Goal: Communication & Community: Answer question/provide support

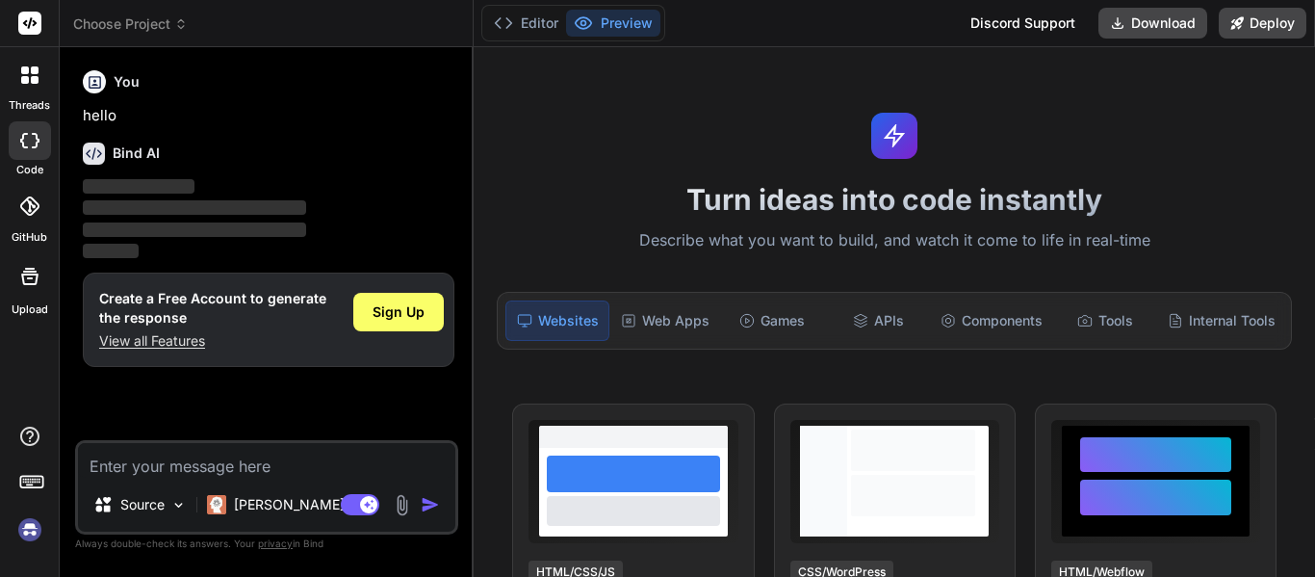
click at [30, 532] on img at bounding box center [29, 529] width 33 height 33
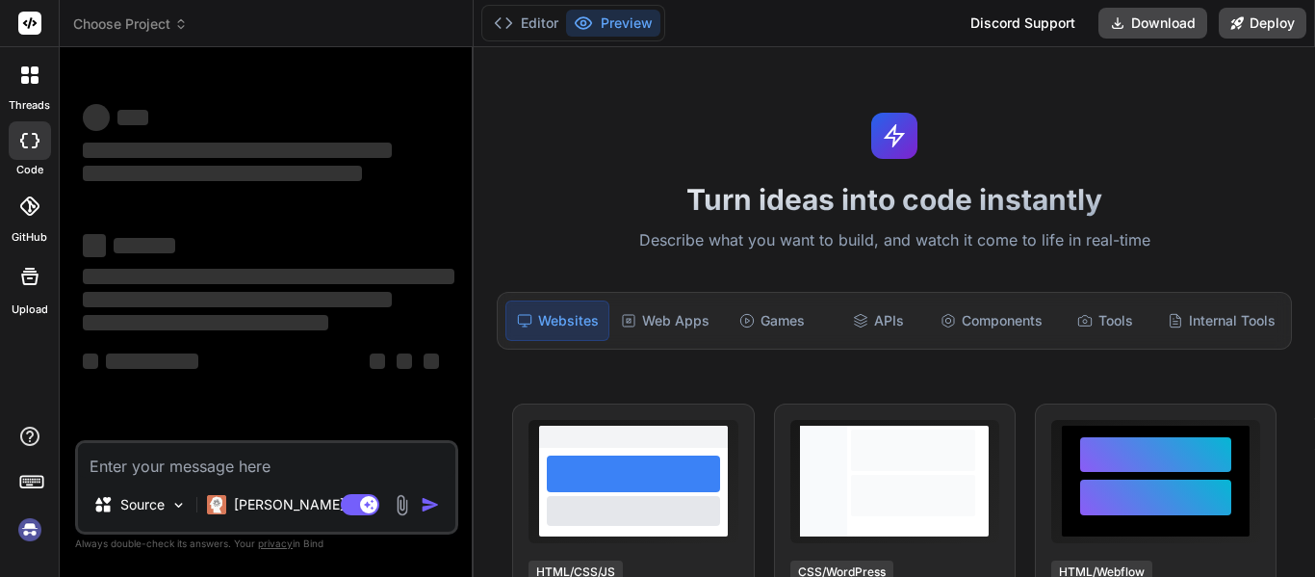
scroll to position [37, 0]
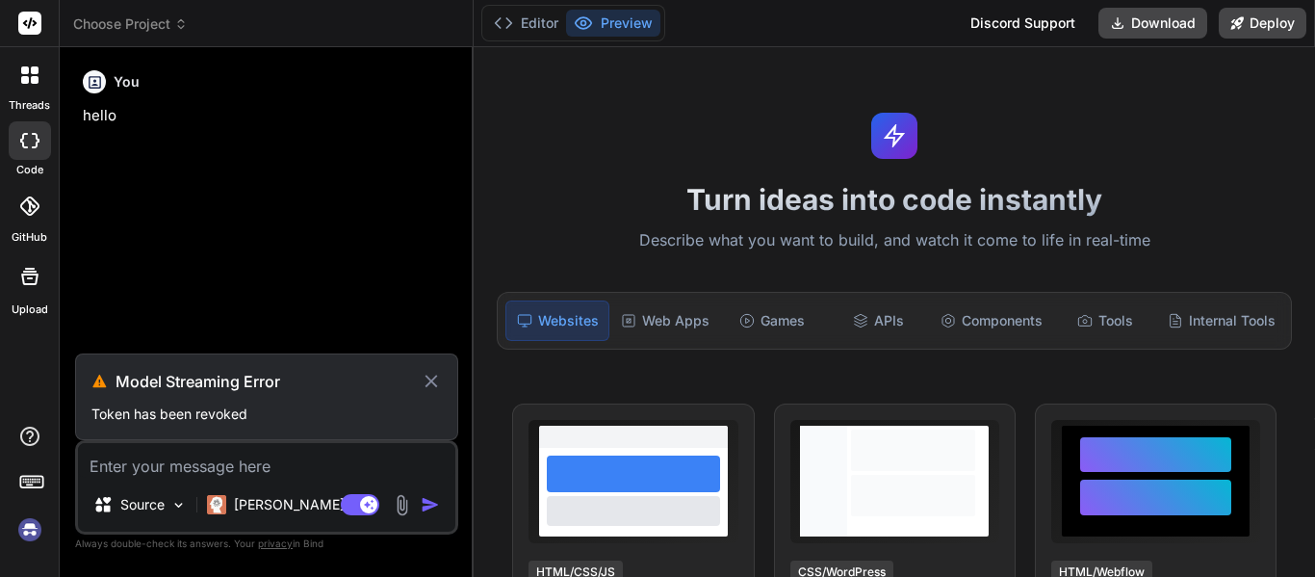
click at [29, 534] on img at bounding box center [29, 529] width 33 height 33
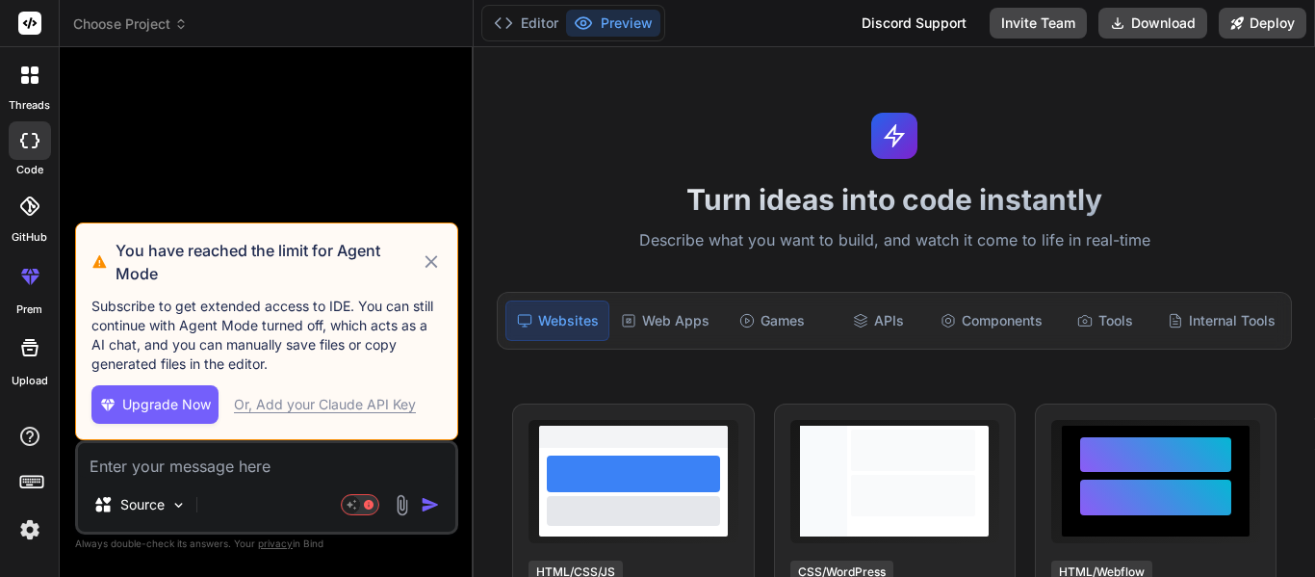
click at [433, 256] on icon at bounding box center [432, 261] width 22 height 23
type textarea "x"
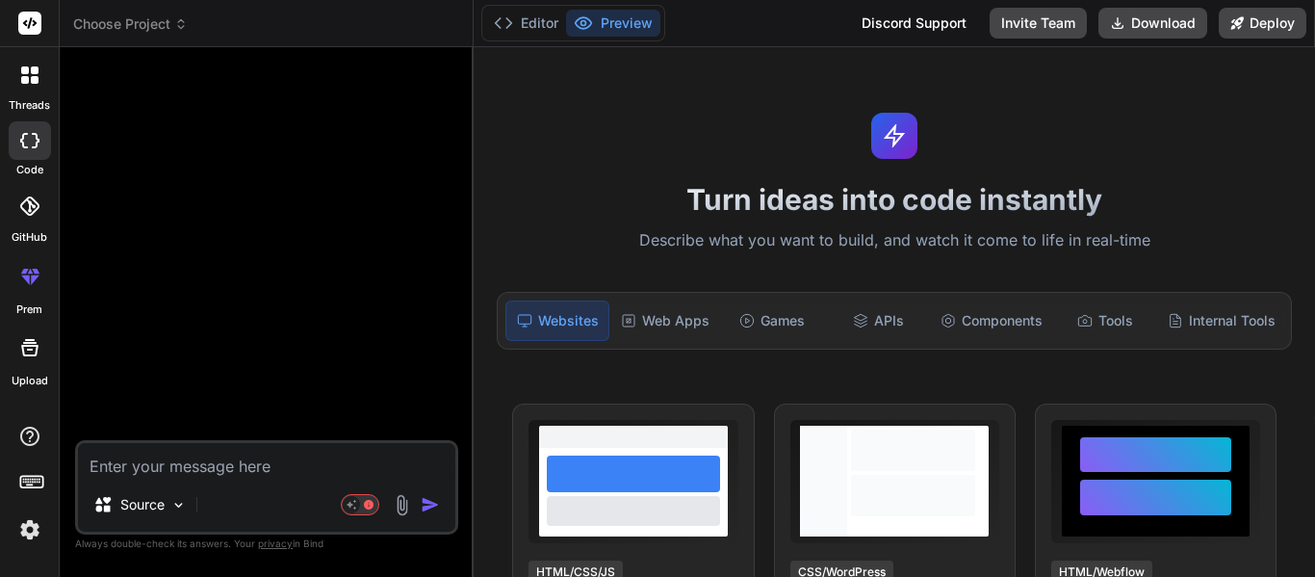
drag, startPoint x: 158, startPoint y: 445, endPoint x: 112, endPoint y: 454, distance: 47.0
click at [112, 454] on textarea at bounding box center [266, 460] width 377 height 35
type textarea "h"
type textarea "x"
type textarea "hi"
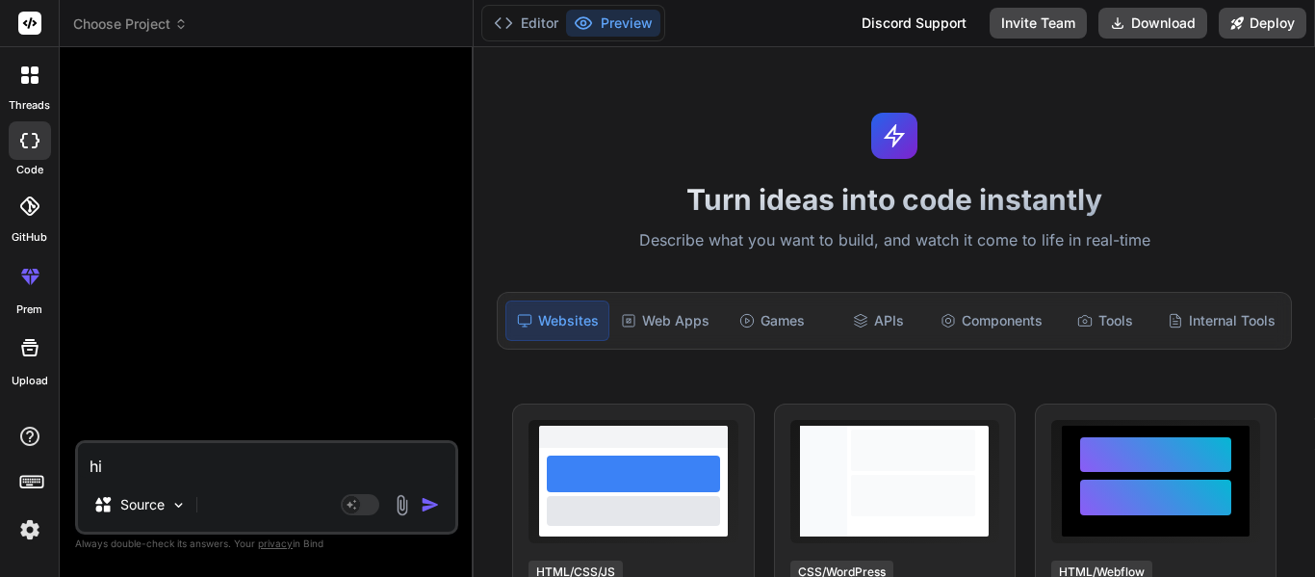
type textarea "x"
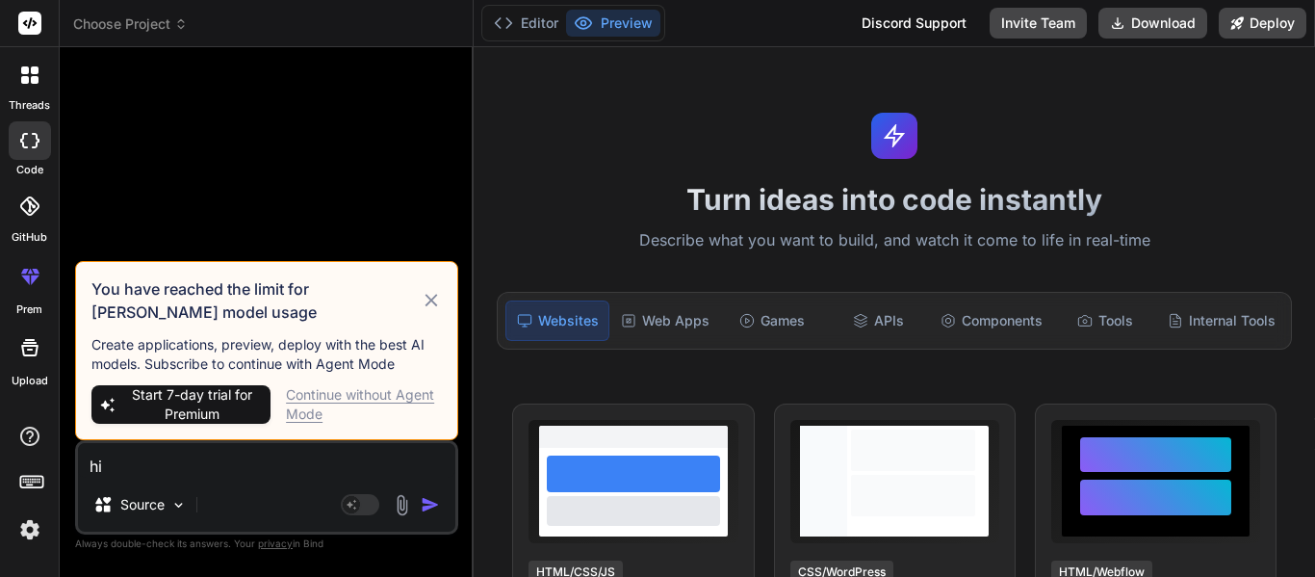
type textarea "hi"
click at [343, 395] on div "Continue without Agent Mode" at bounding box center [364, 404] width 156 height 39
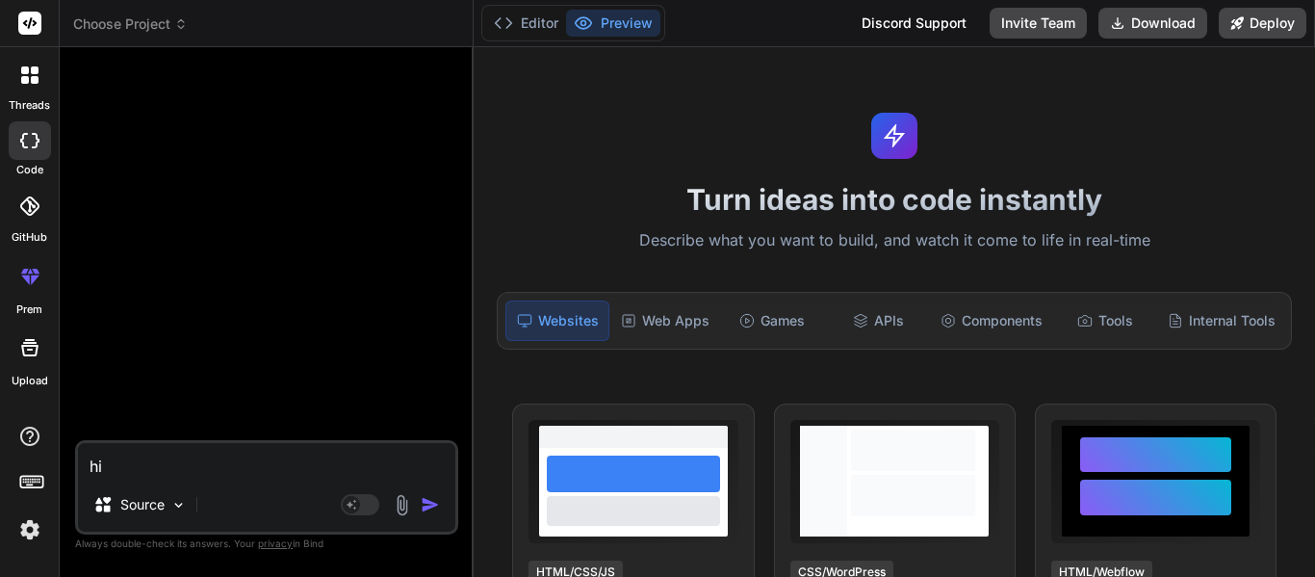
click at [417, 503] on div "Agent Mode. When this toggle is activated, AI automatically makes decisions, re…" at bounding box center [392, 504] width 111 height 23
click at [429, 502] on img "button" at bounding box center [430, 504] width 19 height 19
type textarea "x"
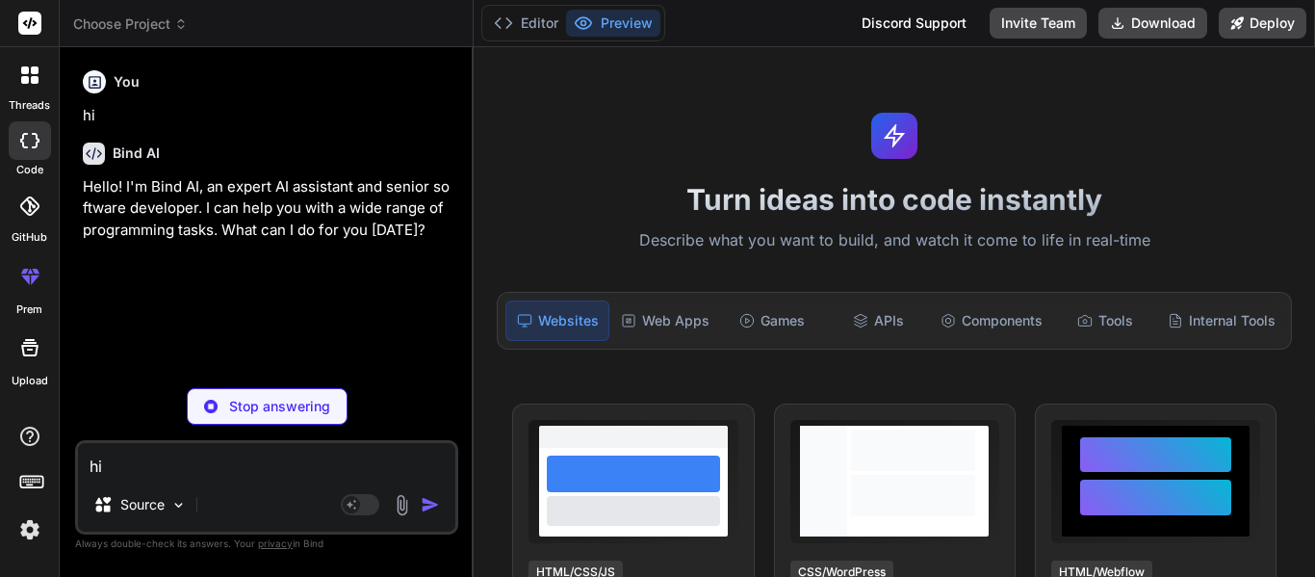
type textarea "x"
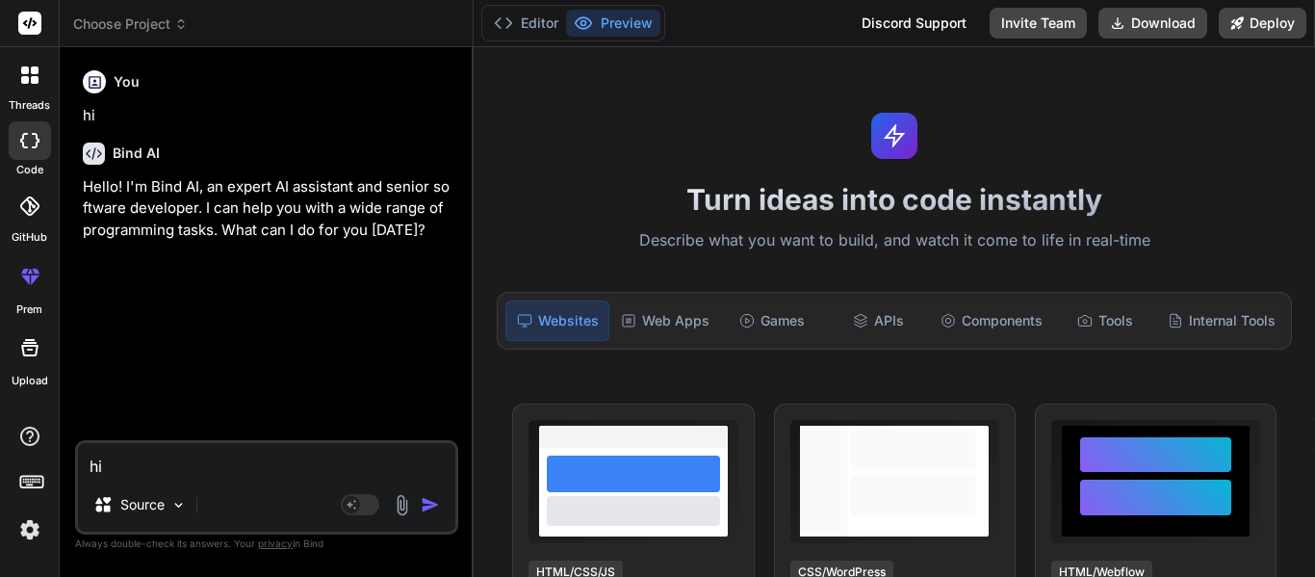
click at [135, 458] on textarea "hi" at bounding box center [266, 460] width 377 height 35
paste textarea "Hi [PERSON_NAME], Please find the video link on in the videos folder on chetu c…"
type textarea "Hi [PERSON_NAME], Please find the video link on in the videos folder on chetu c…"
type textarea "x"
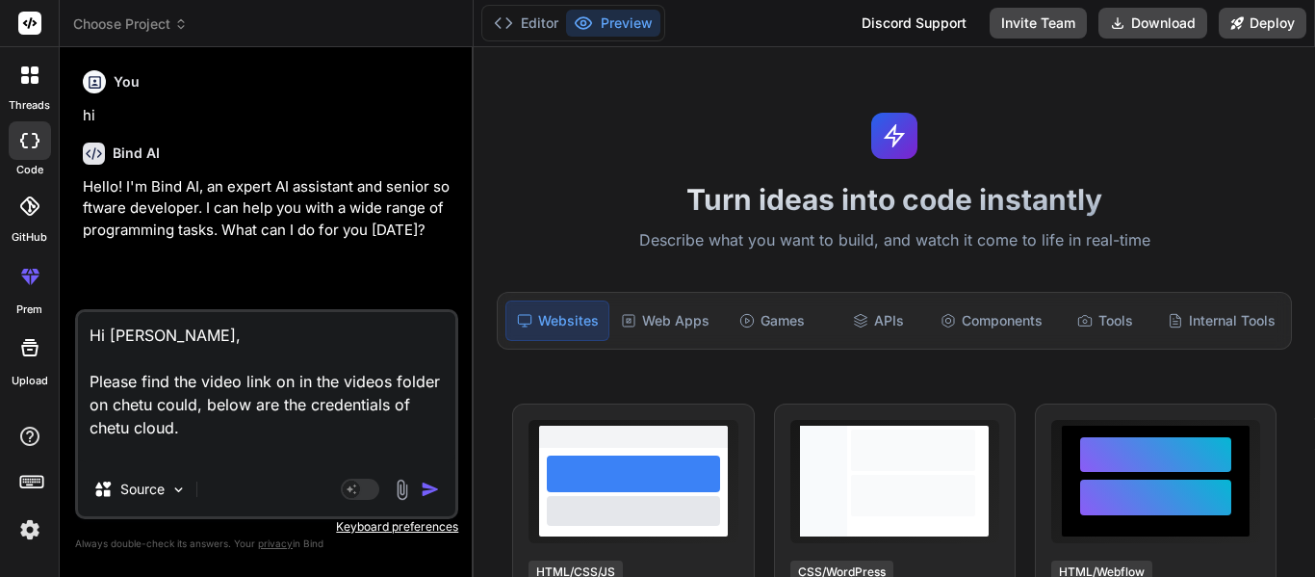
type textarea "Hi [PERSON_NAME], Please find the video link on in the videos folder on chetu c…"
type textarea "x"
type textarea "Hi [PERSON_NAME], Please find the video link on in the videos folder on chetu c…"
type textarea "x"
type textarea "Hi [PERSON_NAME], Please find the video link on in the videos folder on chetu c…"
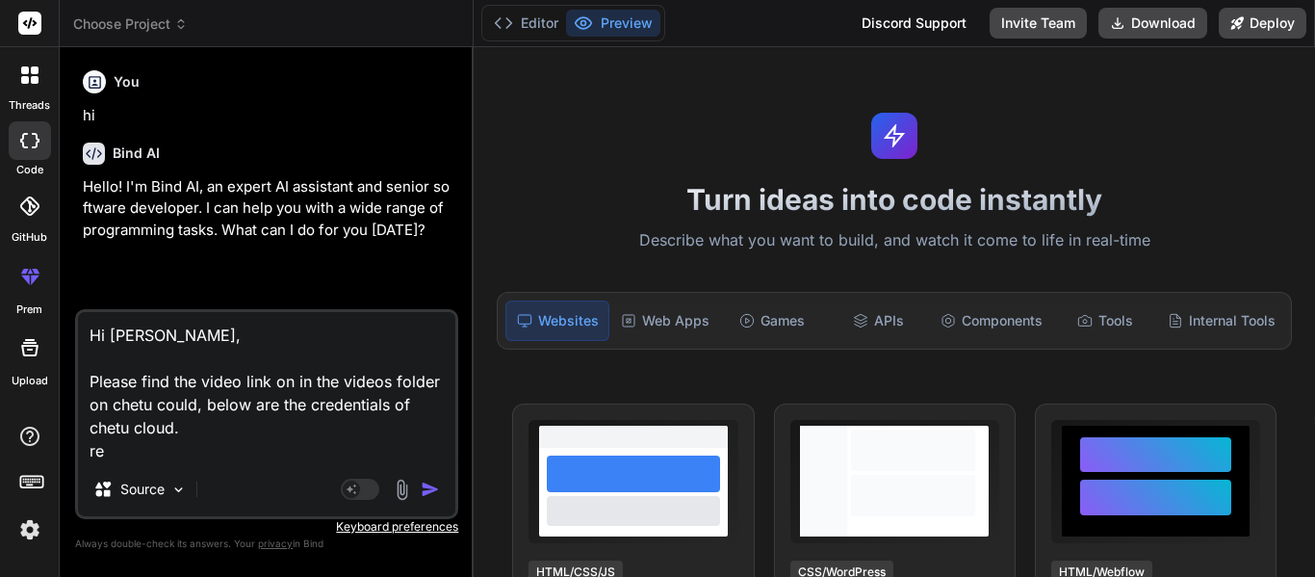
type textarea "x"
type textarea "Hi [PERSON_NAME], Please find the video link on in the videos folder on chetu c…"
type textarea "x"
type textarea "Hi [PERSON_NAME], Please find the video link on in the videos folder on chetu c…"
type textarea "x"
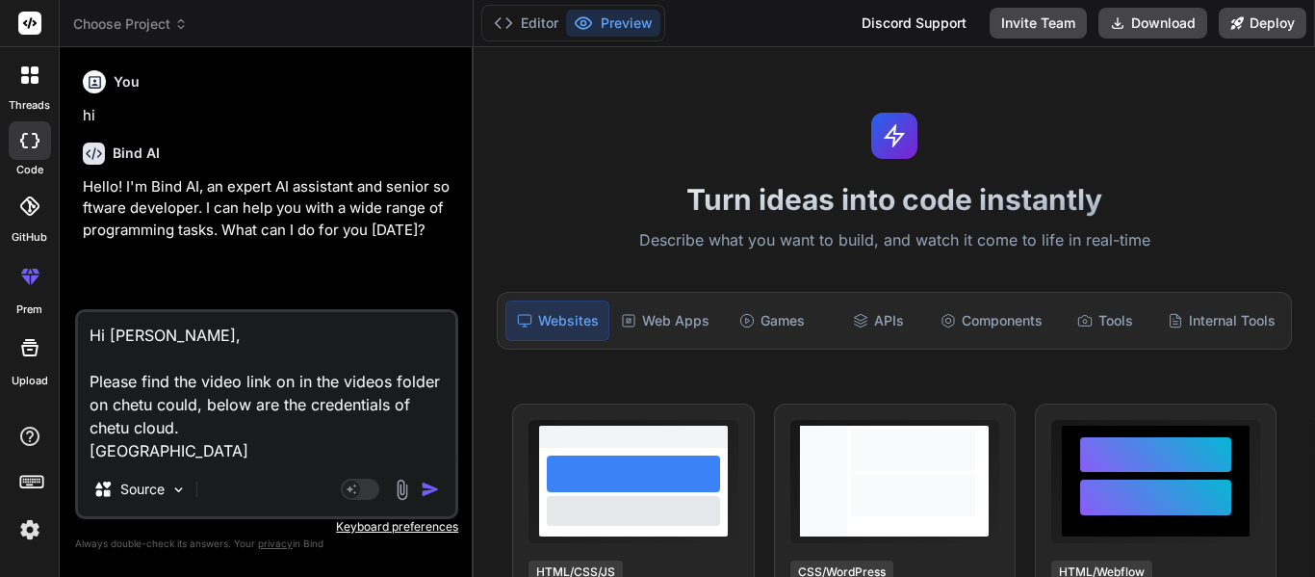
type textarea "Hi [PERSON_NAME], Please find the video link on in the videos folder on chetu c…"
type textarea "x"
type textarea "Hi [PERSON_NAME], Please find the video link on in the videos folder on chetu c…"
type textarea "x"
type textarea "Hi [PERSON_NAME], Please find the video link on in the videos folder on chetu c…"
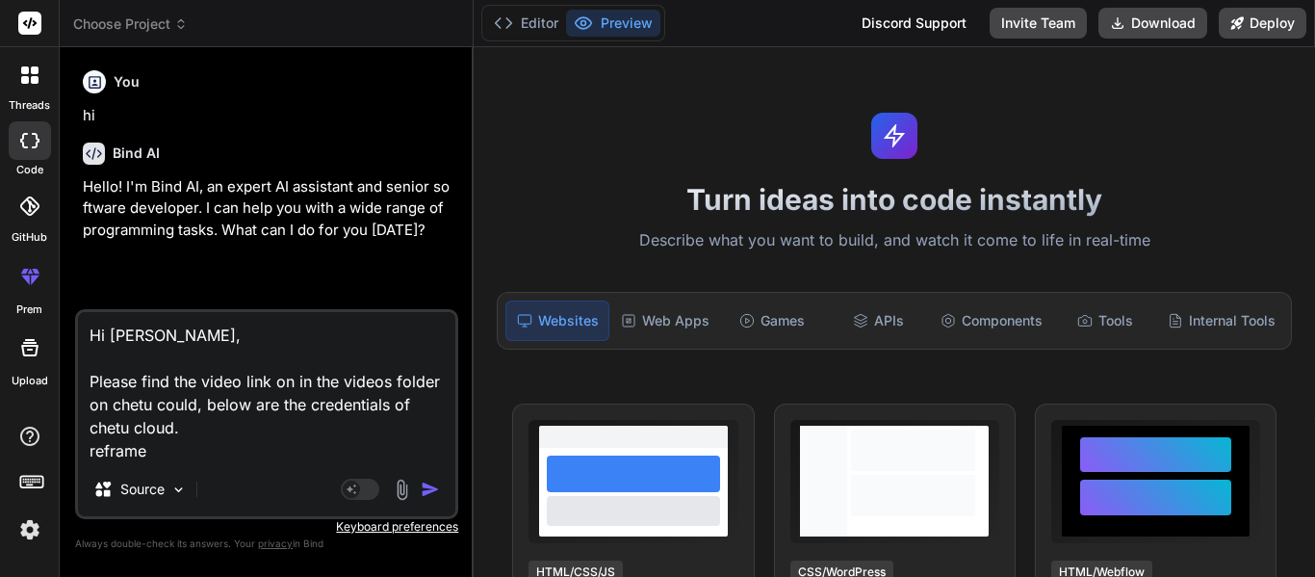
type textarea "x"
type textarea "Hi [PERSON_NAME], Please find the video link on in the videos folder on chetu c…"
type textarea "x"
type textarea "Hi [PERSON_NAME], Please find the video link on in the videos folder on chetu c…"
type textarea "x"
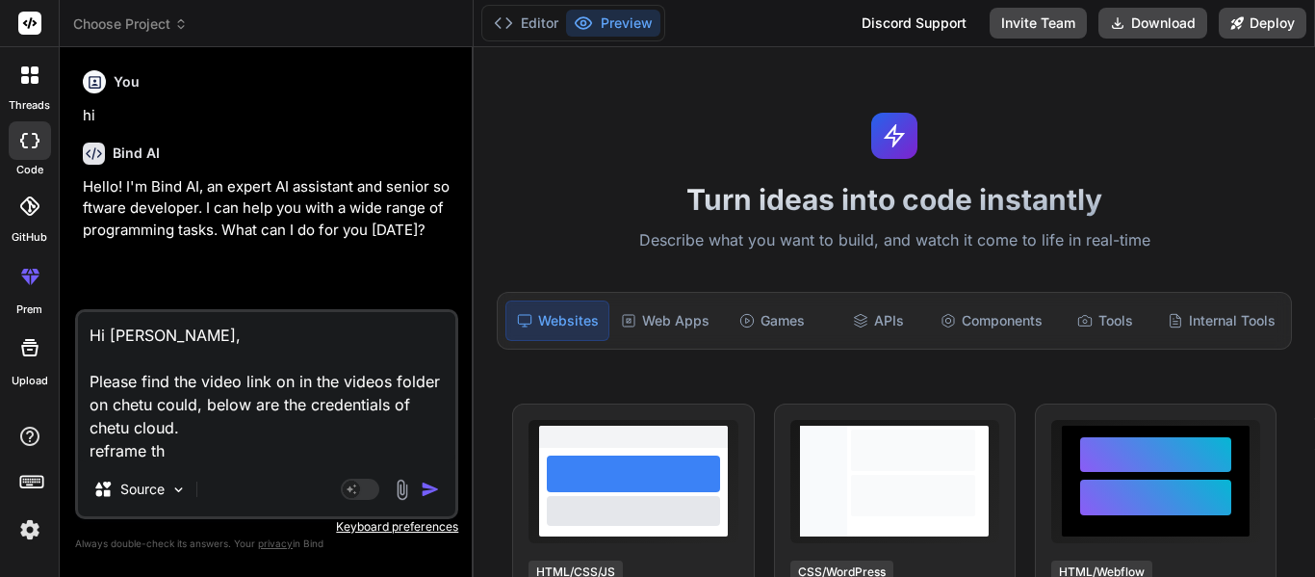
type textarea "Hi [PERSON_NAME], Please find the video link on in the videos folder on chetu c…"
type textarea "x"
type textarea "Hi [PERSON_NAME], Please find the video link on in the videos folder on chetu c…"
type textarea "x"
type textarea "Hi [PERSON_NAME], Please find the video link on in the videos folder on chetu c…"
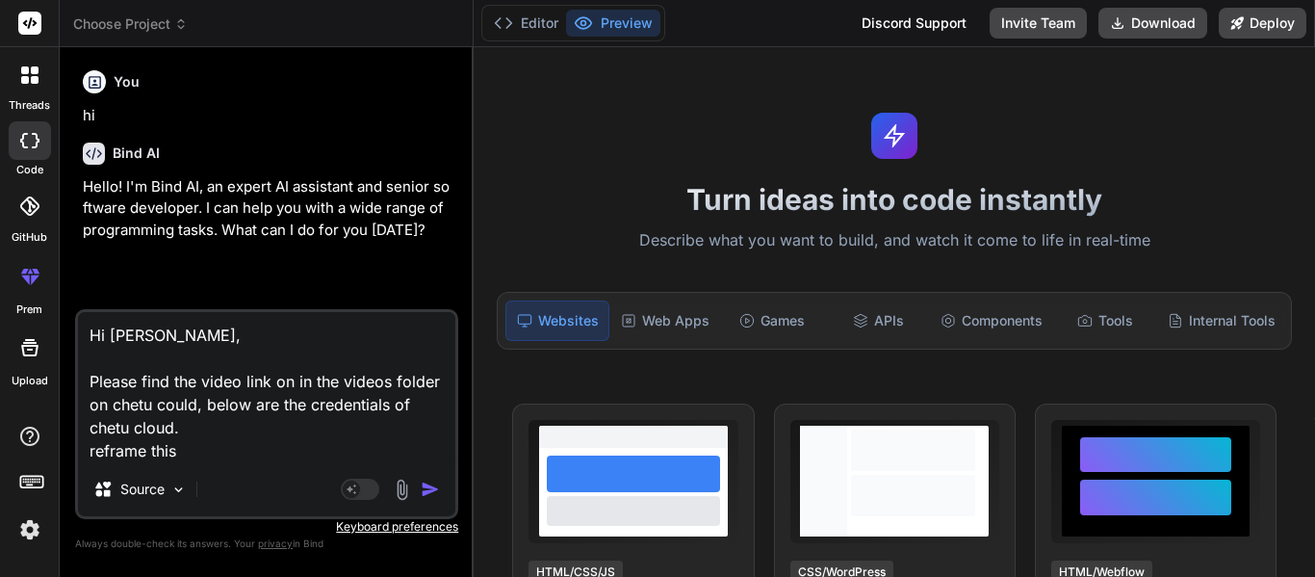
type textarea "x"
type textarea "Hi [PERSON_NAME], Please find the video link on in the videos folder on chetu c…"
type textarea "x"
type textarea "Hi [PERSON_NAME], Please find the video link on in the videos folder on chetu c…"
type textarea "x"
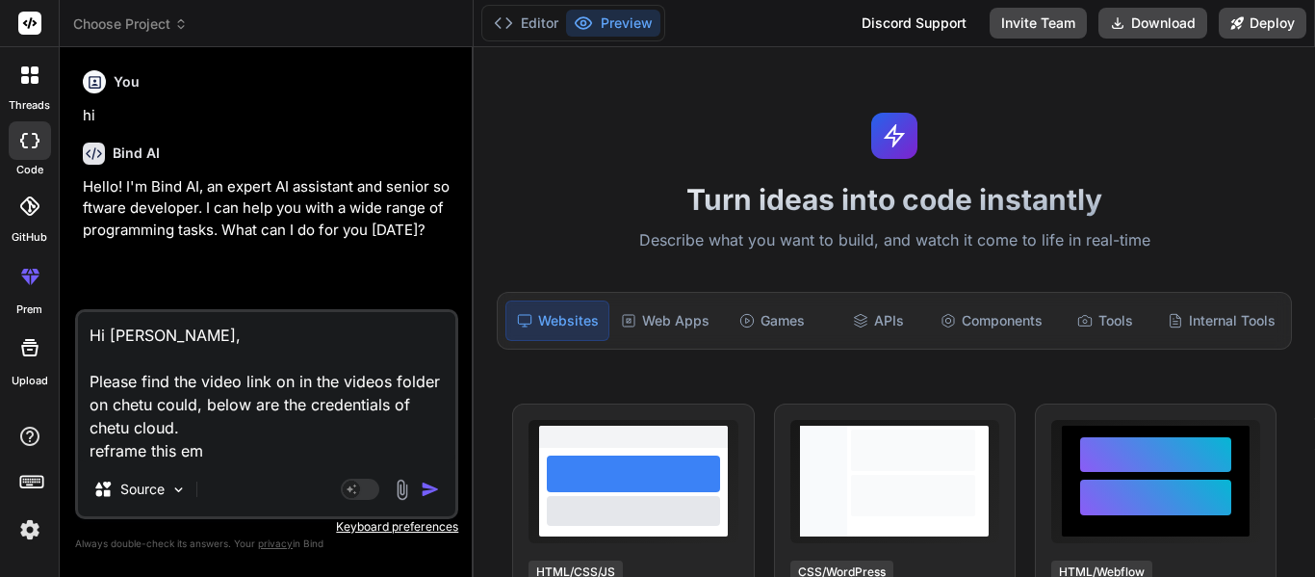
type textarea "Hi [PERSON_NAME], Please find the video link on in the videos folder on chetu c…"
type textarea "x"
type textarea "Hi [PERSON_NAME], Please find the video link on in the videos folder on chetu c…"
type textarea "x"
type textarea "Hi [PERSON_NAME], Please find the video link on in the videos folder on chetu c…"
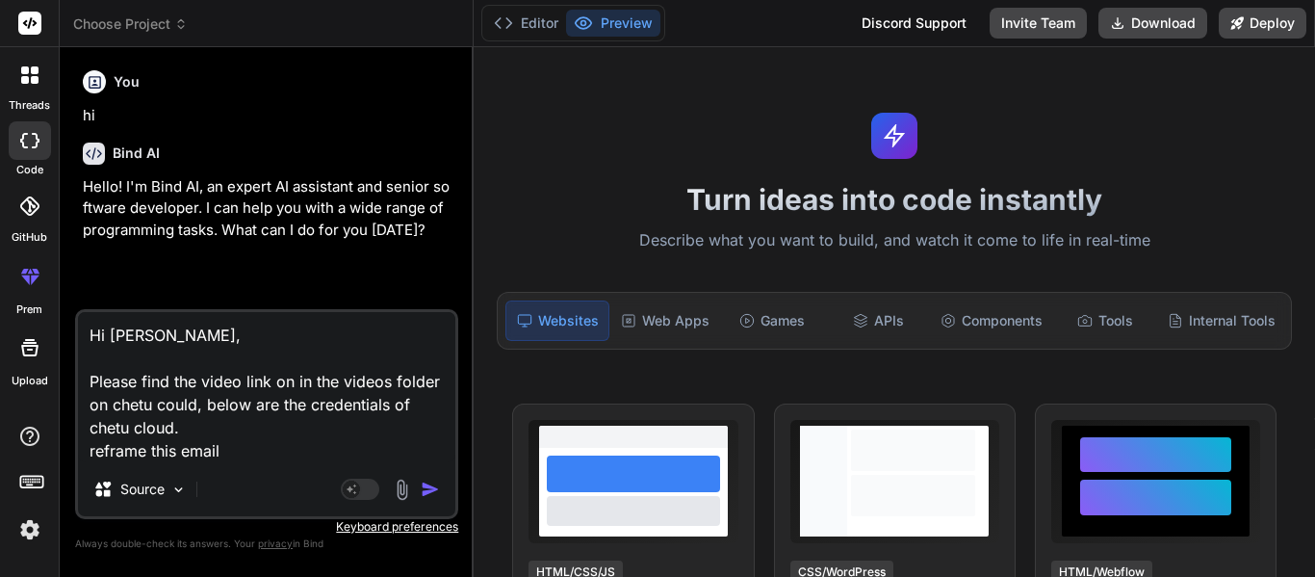
type textarea "x"
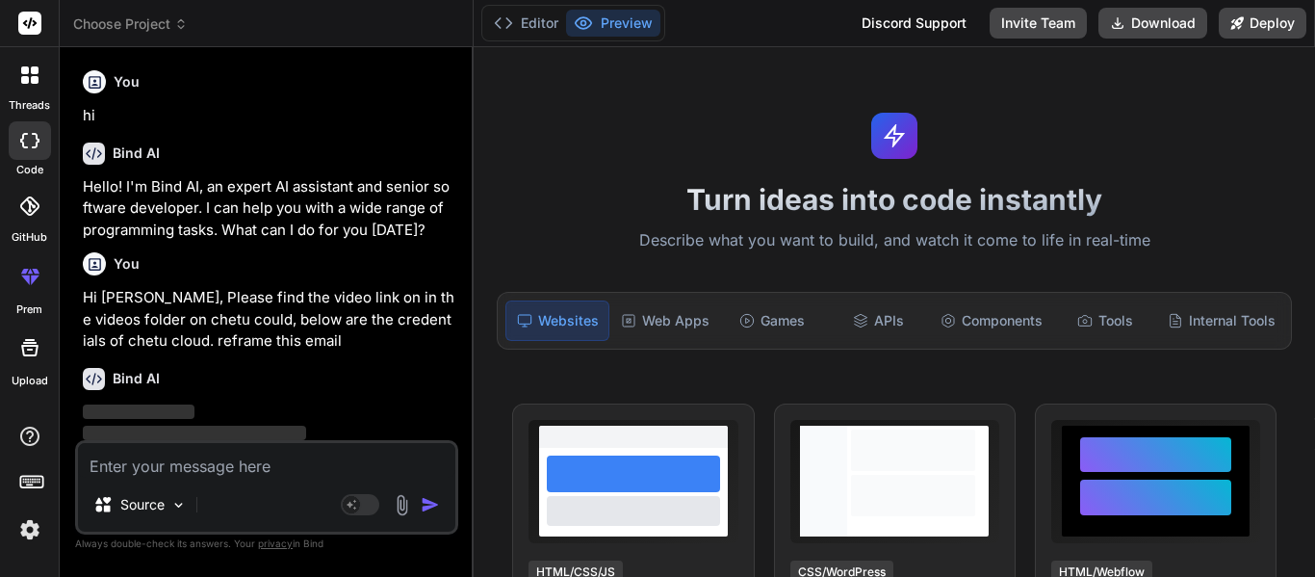
scroll to position [48, 0]
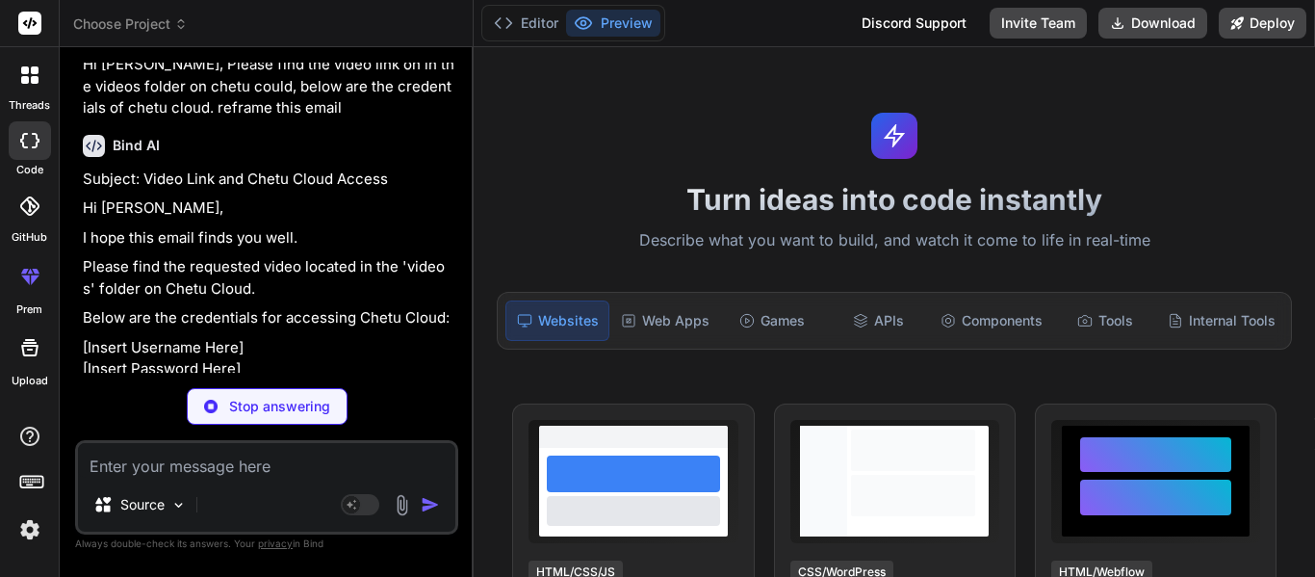
type textarea "x"
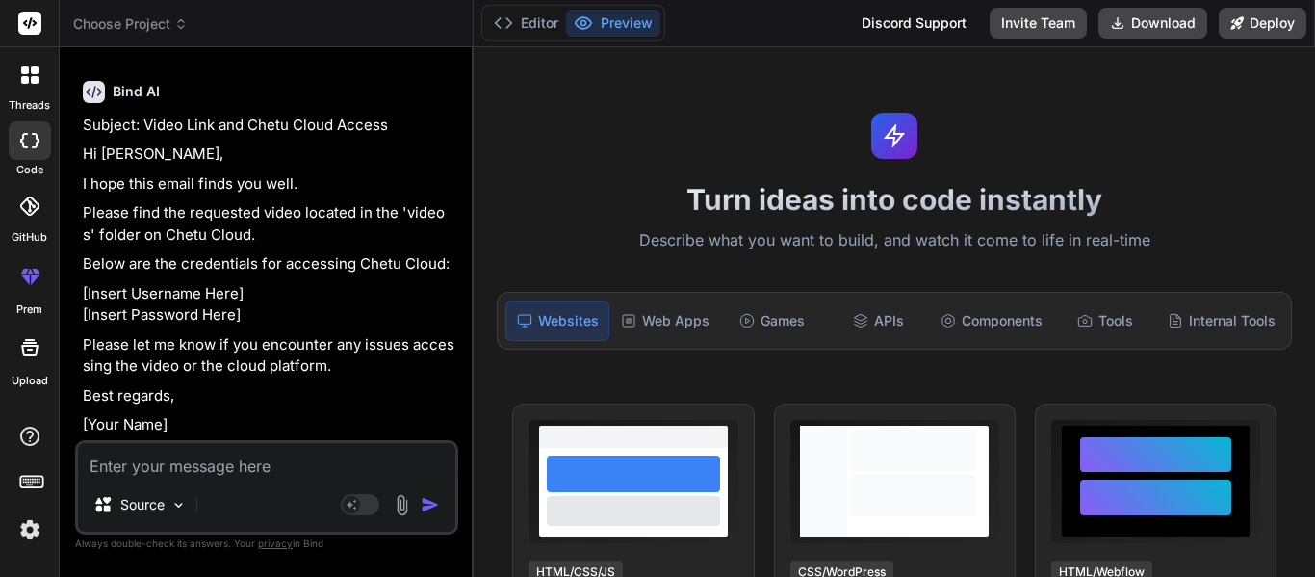
click at [166, 443] on textarea at bounding box center [266, 460] width 377 height 35
paste textarea "Hi [PERSON_NAME], Please find the video link on in the videos folder on chetu c…"
type textarea "Hi [PERSON_NAME], Please find the video link on in the videos folder on chetu c…"
type textarea "x"
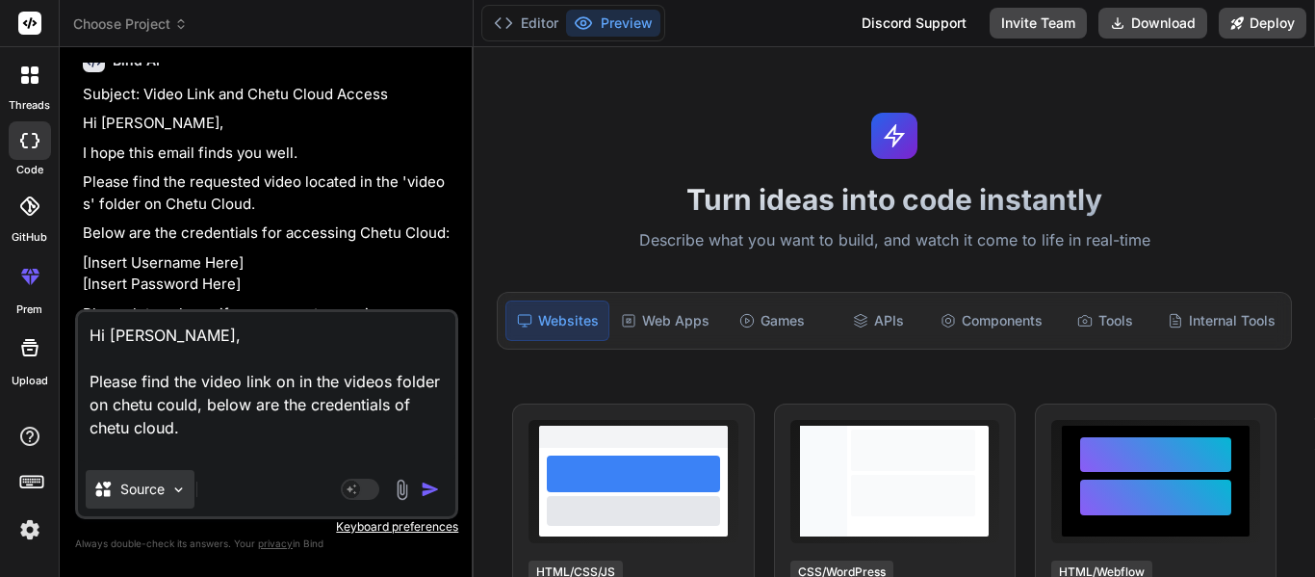
type textarea "Hi [PERSON_NAME], Please find the video link on in the videos folder on chetu c…"
type textarea "x"
type textarea "Hi [PERSON_NAME], Please find the video link on in the videos folder on chetu c…"
type textarea "x"
type textarea "Hi [PERSON_NAME], Please find the video link on in the videos folder on chetu c…"
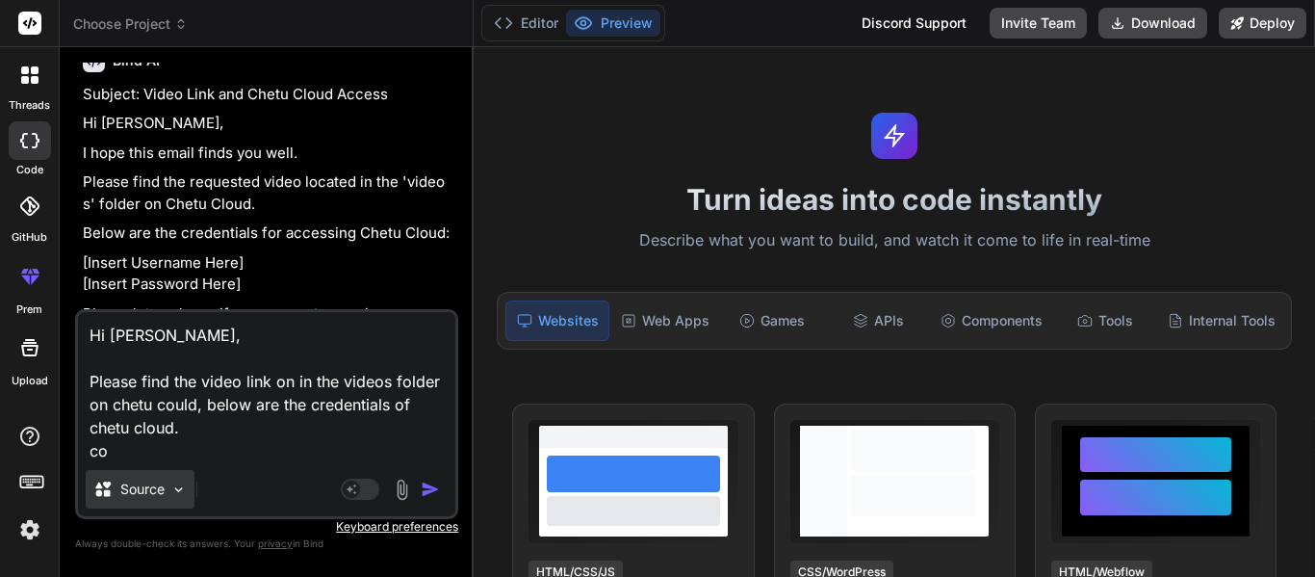
type textarea "x"
type textarea "Hi [PERSON_NAME], Please find the video link on in the videos folder on chetu c…"
type textarea "x"
type textarea "Hi [PERSON_NAME], Please find the video link on in the videos folder on chetu c…"
type textarea "x"
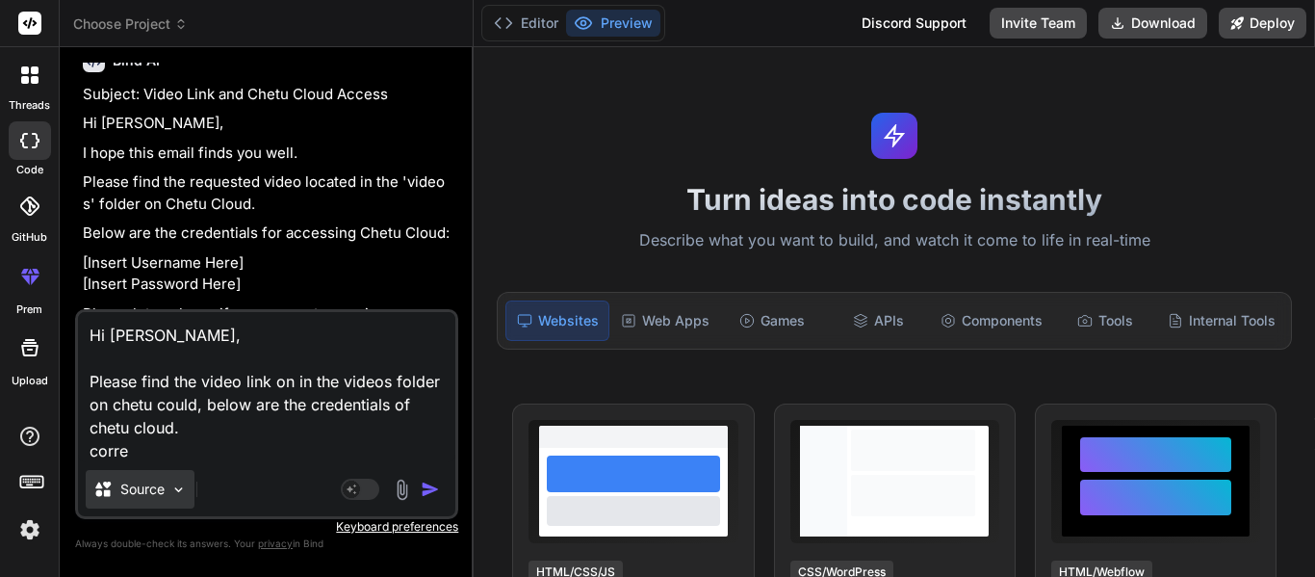
type textarea "Hi [PERSON_NAME], Please find the video link on in the videos folder on chetu c…"
type textarea "x"
type textarea "Hi [PERSON_NAME], Please find the video link on in the videos folder on chetu c…"
type textarea "x"
type textarea "Hi [PERSON_NAME], Please find the video link on in the videos folder on chetu c…"
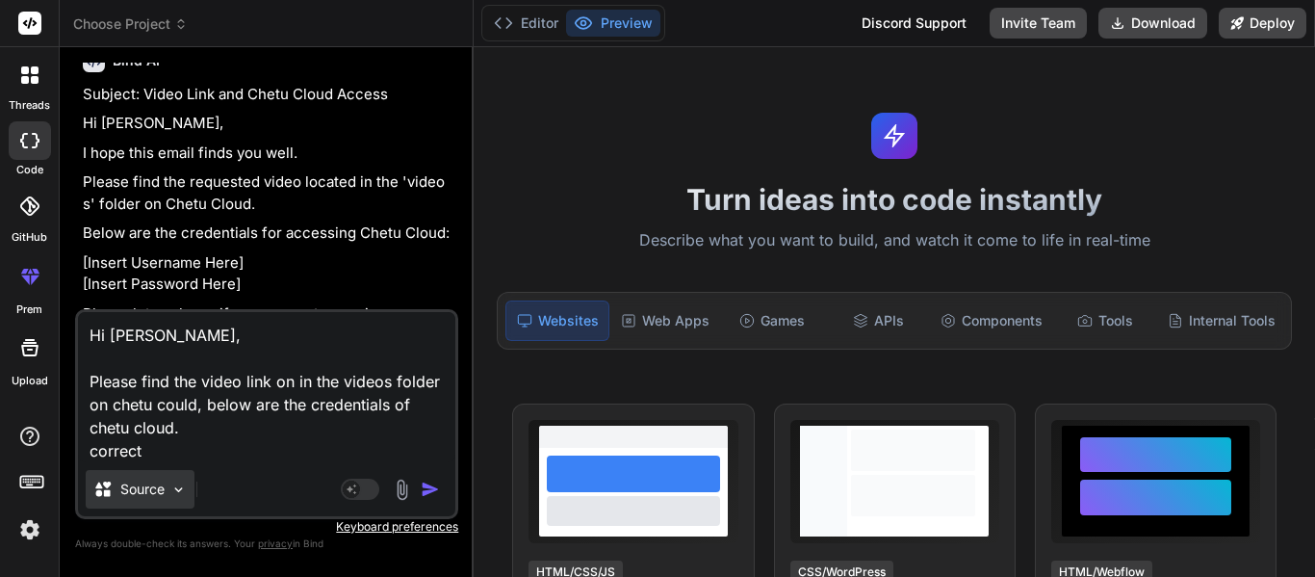
type textarea "x"
type textarea "Hi [PERSON_NAME], Please find the video link on in the videos folder on chetu c…"
type textarea "x"
type textarea "Hi [PERSON_NAME], Please find the video link on in the videos folder on chetu c…"
type textarea "x"
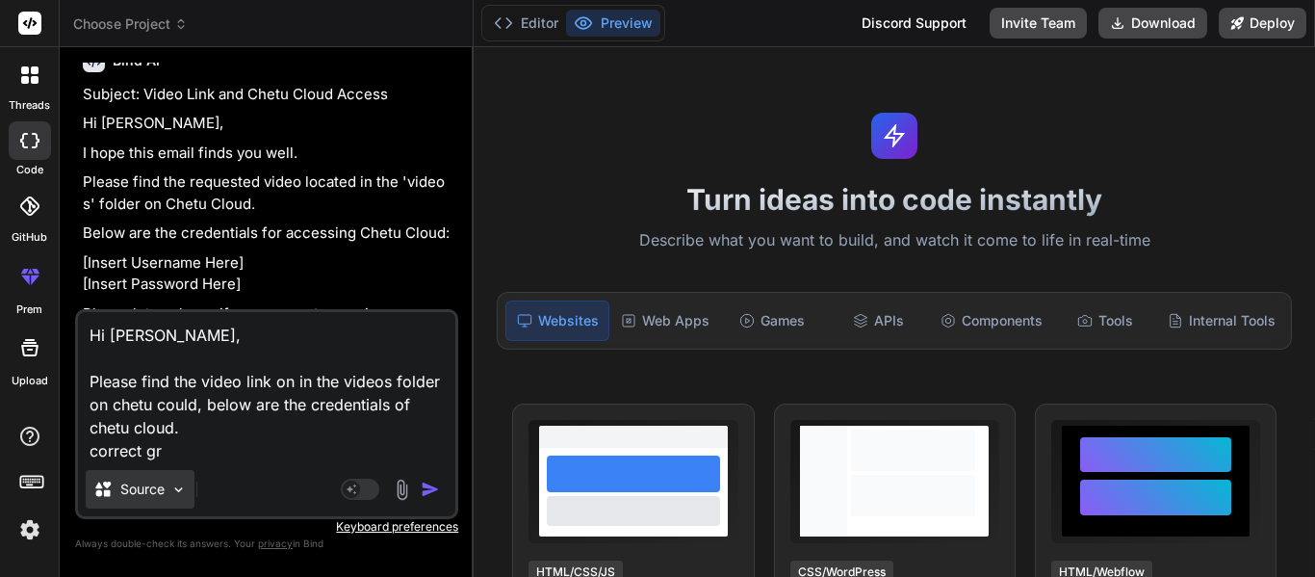
type textarea "Hi [PERSON_NAME], Please find the video link on in the videos folder on chetu c…"
type textarea "x"
type textarea "Hi [PERSON_NAME], Please find the video link on in the videos folder on chetu c…"
type textarea "x"
type textarea "Hi [PERSON_NAME], Please find the video link on in the videos folder on chetu c…"
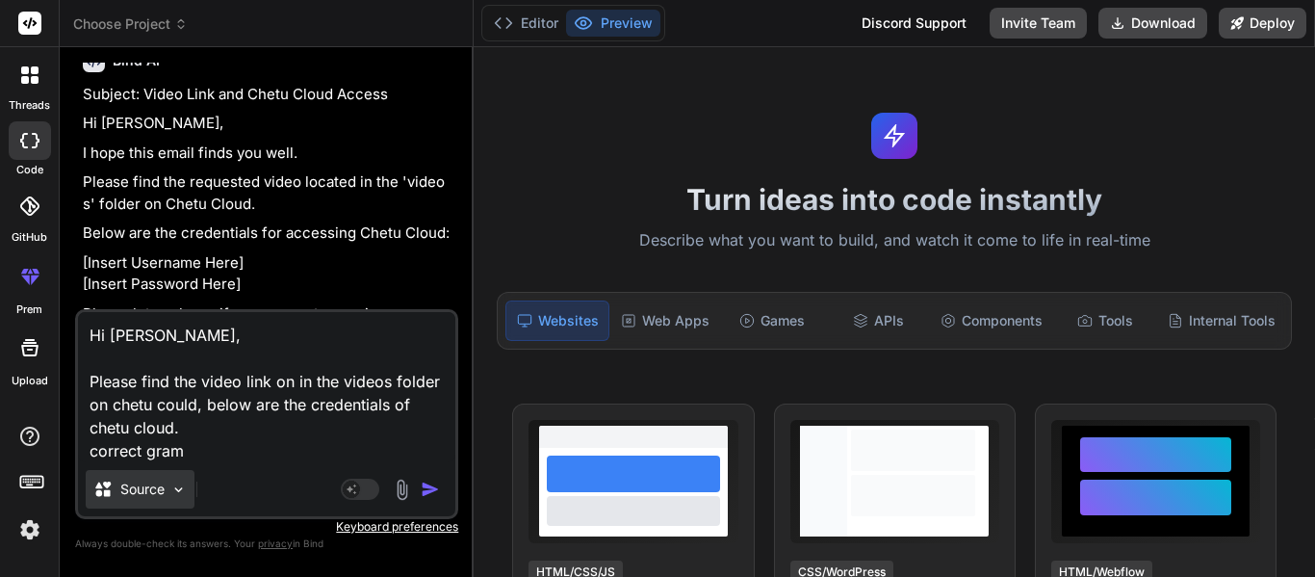
type textarea "x"
type textarea "Hi [PERSON_NAME], Please find the video link on in the videos folder on chetu c…"
type textarea "x"
type textarea "Hi [PERSON_NAME], Please find the video link on in the videos folder on chetu c…"
type textarea "x"
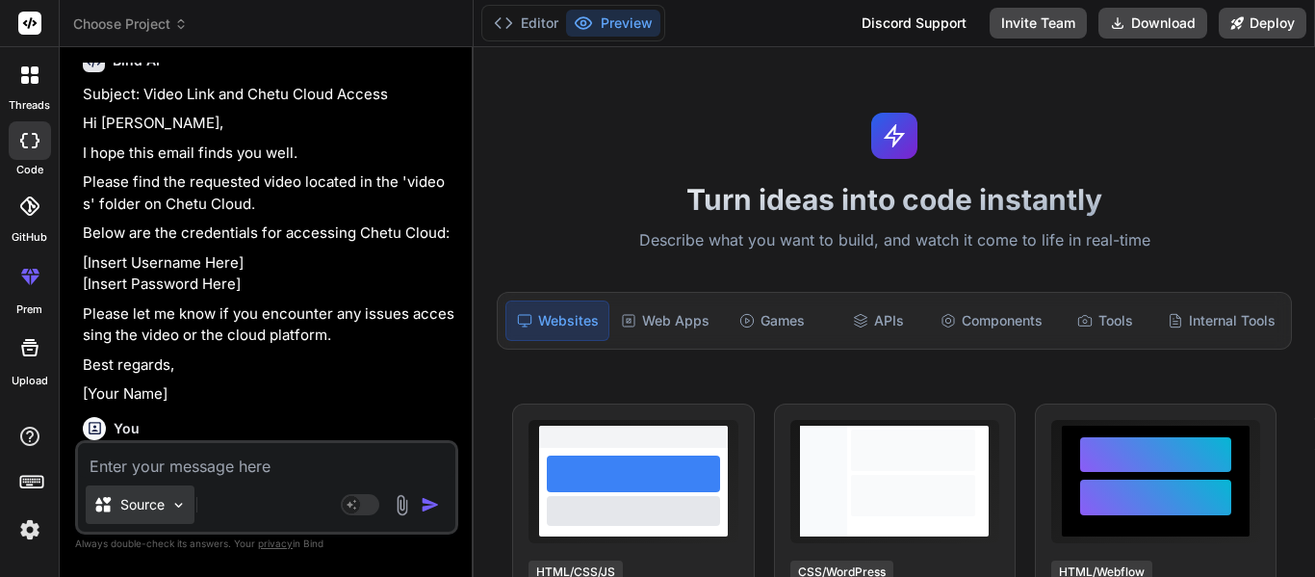
scroll to position [530, 0]
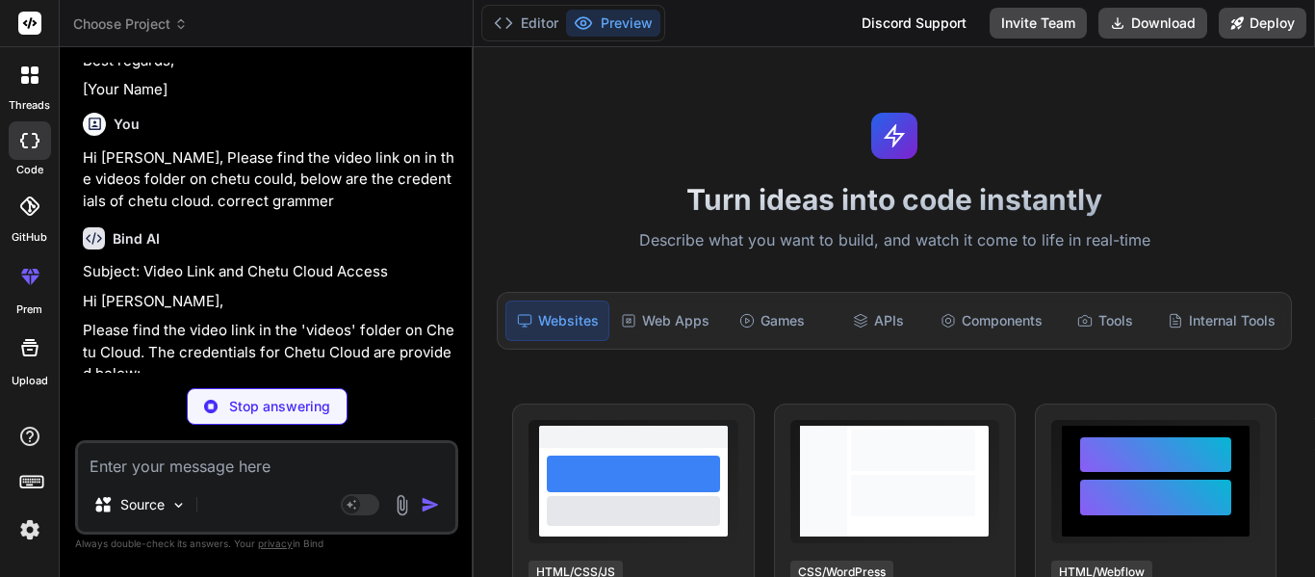
type textarea "x"
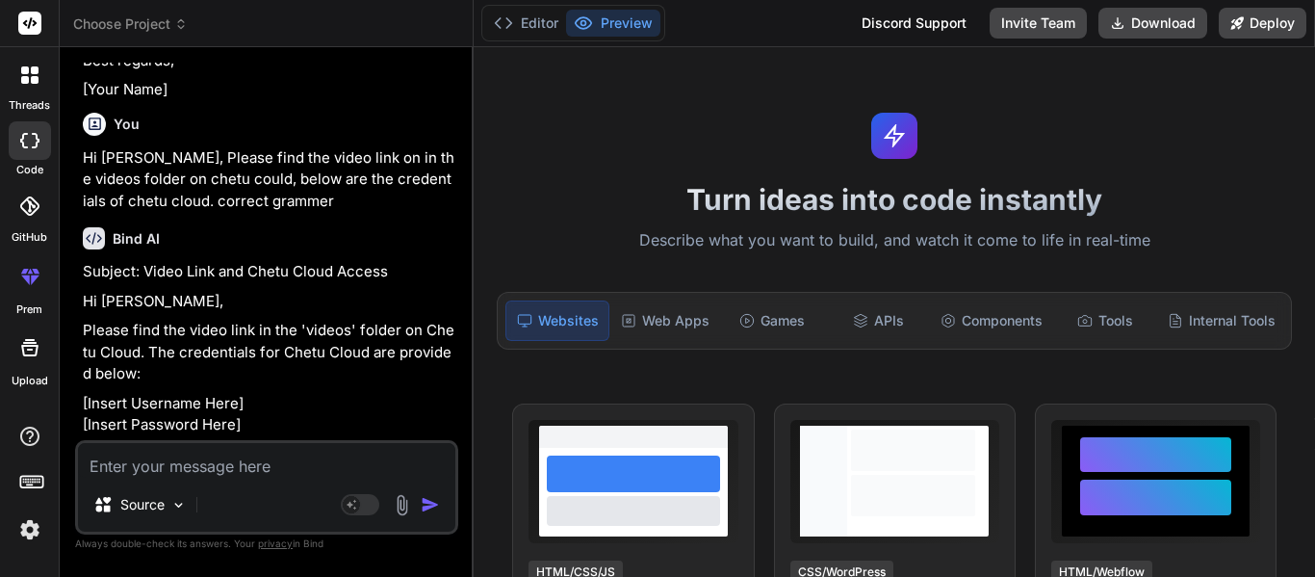
scroll to position [681, 0]
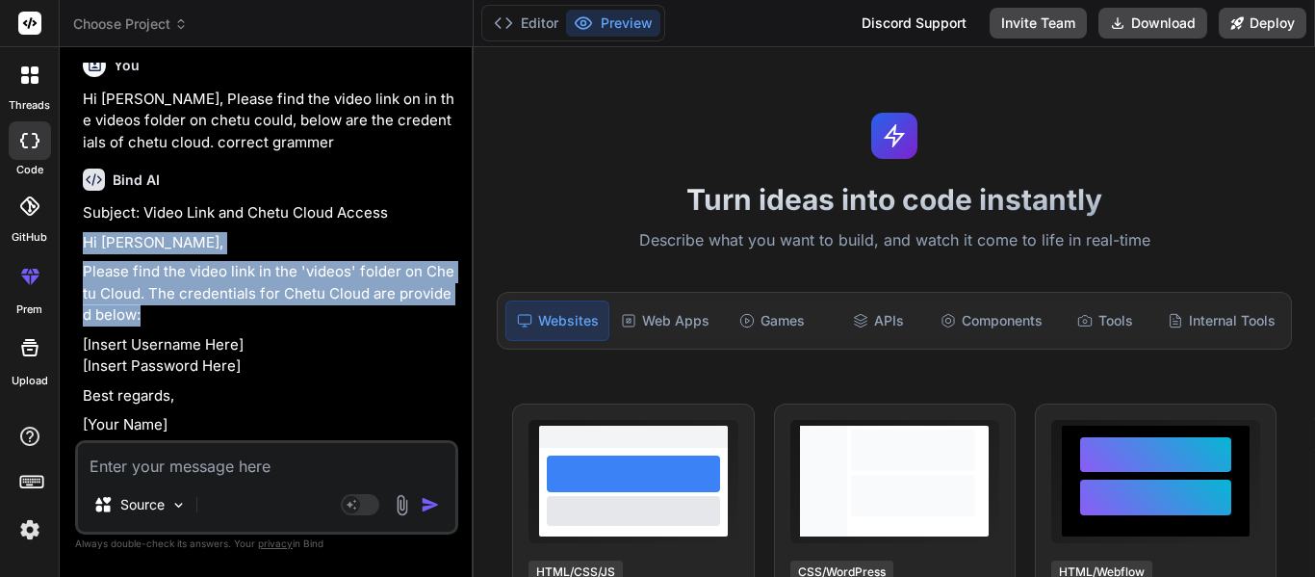
drag, startPoint x: 136, startPoint y: 309, endPoint x: 70, endPoint y: 243, distance: 93.3
click at [70, 243] on div "Bind AI Web Search Created with Pixso. Code Generator You hi Bind AI Hello! I'm…" at bounding box center [267, 311] width 414 height 529
copy div "Hi Joraver, Please find the video link in the 'videos' folder on Chetu Cloud. T…"
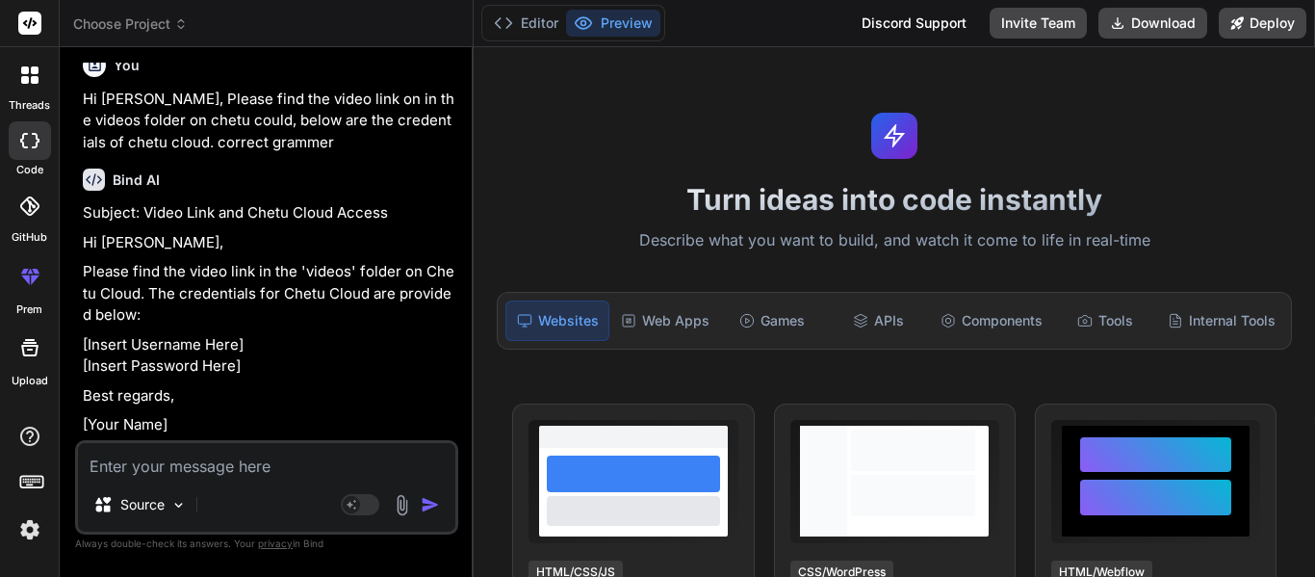
click at [344, 347] on p "[Insert Username Here] [Insert Password Here]" at bounding box center [269, 355] width 372 height 43
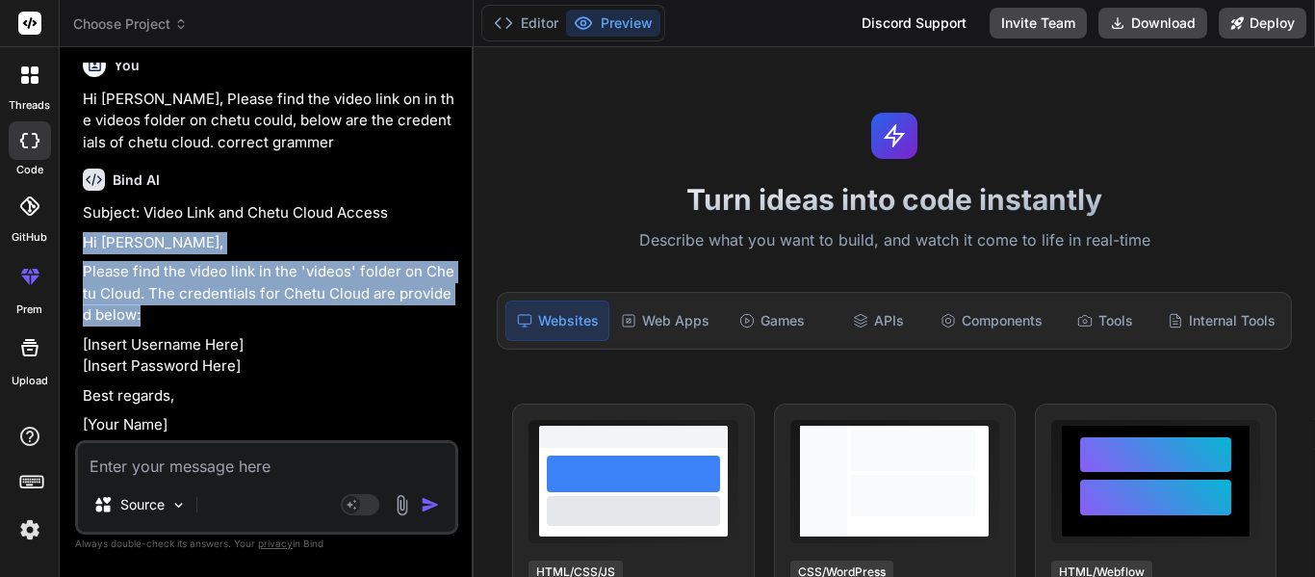
drag, startPoint x: 188, startPoint y: 311, endPoint x: 74, endPoint y: 245, distance: 131.6
click at [74, 245] on div "Bind AI Web Search Created with Pixso. Code Generator You hi Bind AI Hello! I'm…" at bounding box center [267, 311] width 414 height 529
copy div "Hi Joraver, Please find the video link in the 'videos' folder on Chetu Cloud. T…"
drag, startPoint x: 275, startPoint y: 295, endPoint x: 231, endPoint y: 302, distance: 45.0
click at [275, 295] on p "Please find the video link in the 'videos' folder on Chetu Cloud. The credentia…" at bounding box center [269, 293] width 372 height 65
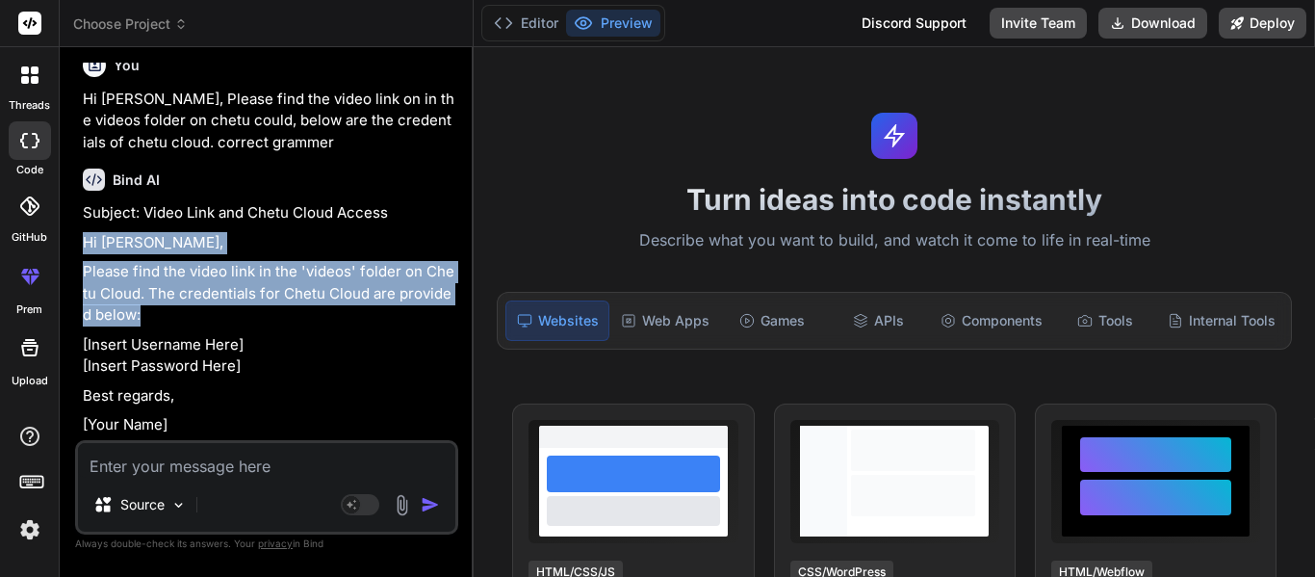
drag, startPoint x: 181, startPoint y: 307, endPoint x: 82, endPoint y: 228, distance: 126.8
click at [82, 228] on div "You hi Bind AI Hello! I'm Bind AI, an expert AI assistant and senior software d…" at bounding box center [268, 251] width 379 height 377
copy div "Hi Joraver, Please find the video link in the 'videos' folder on Chetu Cloud. T…"
click at [288, 300] on p "Please find the video link in the 'videos' folder on Chetu Cloud. The credentia…" at bounding box center [269, 293] width 372 height 65
drag, startPoint x: 200, startPoint y: 323, endPoint x: 76, endPoint y: 233, distance: 153.1
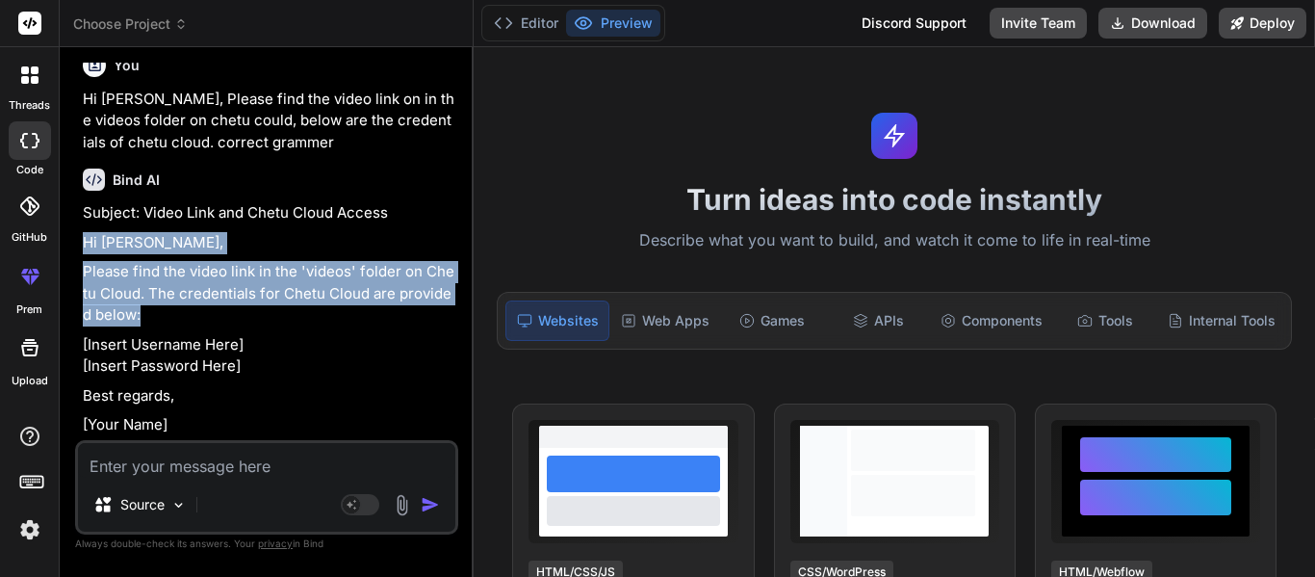
click at [76, 233] on div "You hi Bind AI Hello! I'm Bind AI, an expert AI assistant and senior software d…" at bounding box center [266, 319] width 383 height 513
copy div "Hi Joraver, Please find the video link in the 'videos' folder on Chetu Cloud. T…"
click at [137, 316] on p "Please find the video link in the 'videos' folder on Chetu Cloud. The credentia…" at bounding box center [269, 293] width 372 height 65
drag, startPoint x: 143, startPoint y: 318, endPoint x: 71, endPoint y: 244, distance: 103.5
click at [71, 244] on div "Bind AI Web Search Created with Pixso. Code Generator You hi Bind AI Hello! I'm…" at bounding box center [267, 311] width 414 height 529
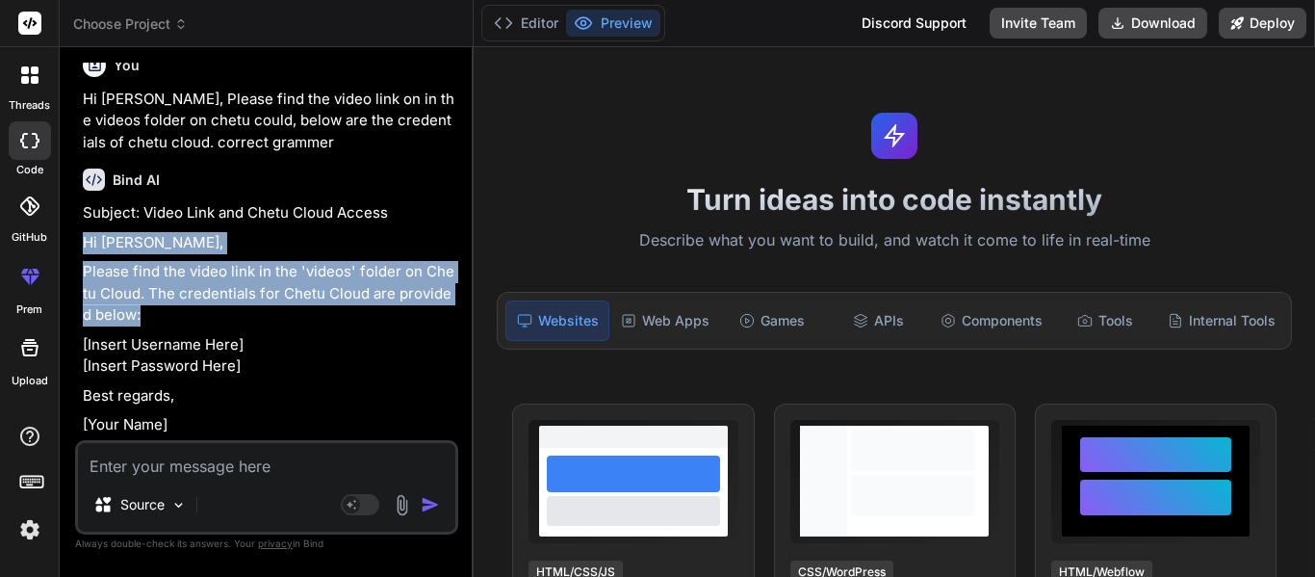
copy div "Hi Joraver, Please find the video link in the 'videos' folder on Chetu Cloud. T…"
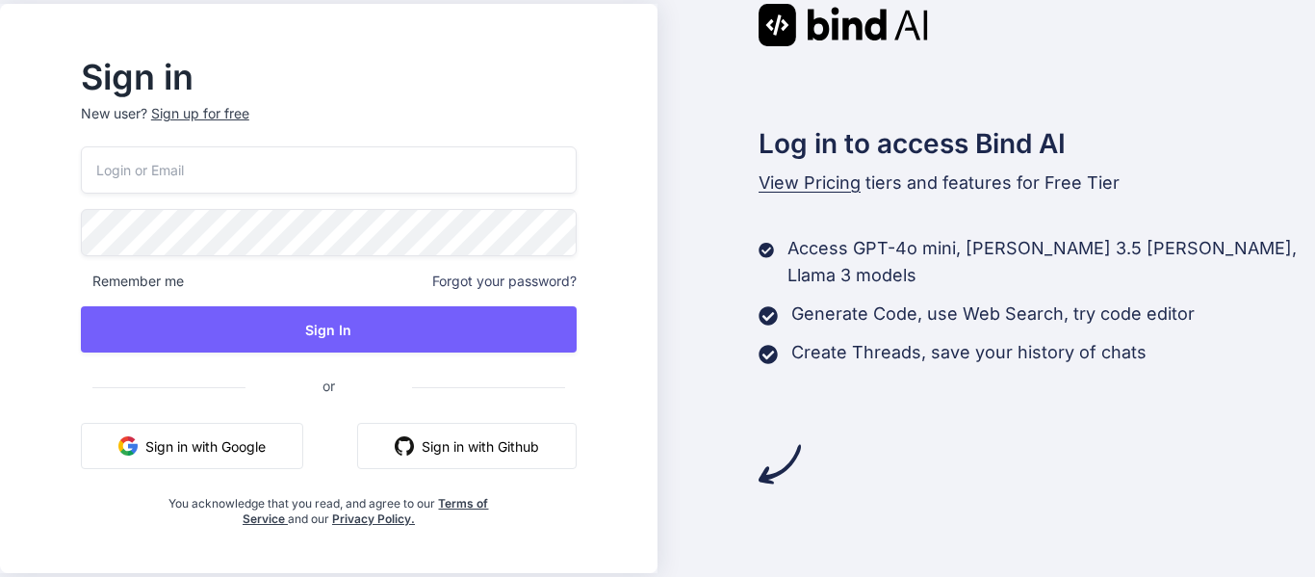
click at [394, 143] on p "New user? Sign up for free" at bounding box center [329, 125] width 496 height 42
click at [390, 152] on input "email" at bounding box center [329, 169] width 496 height 47
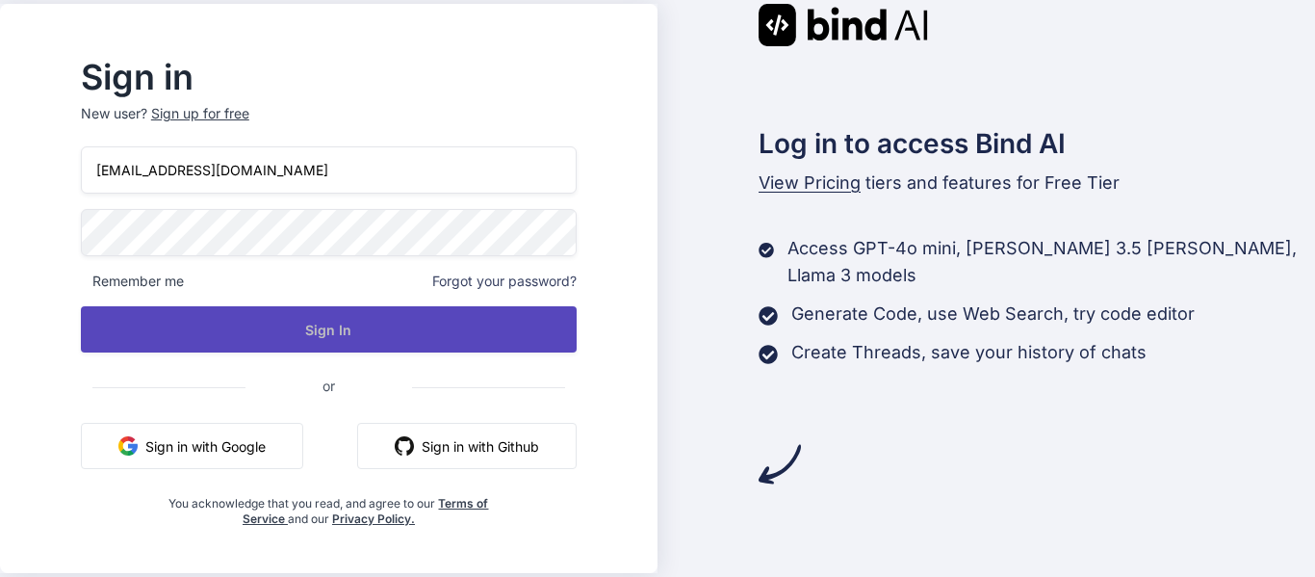
click at [393, 322] on button "Sign In" at bounding box center [329, 329] width 496 height 46
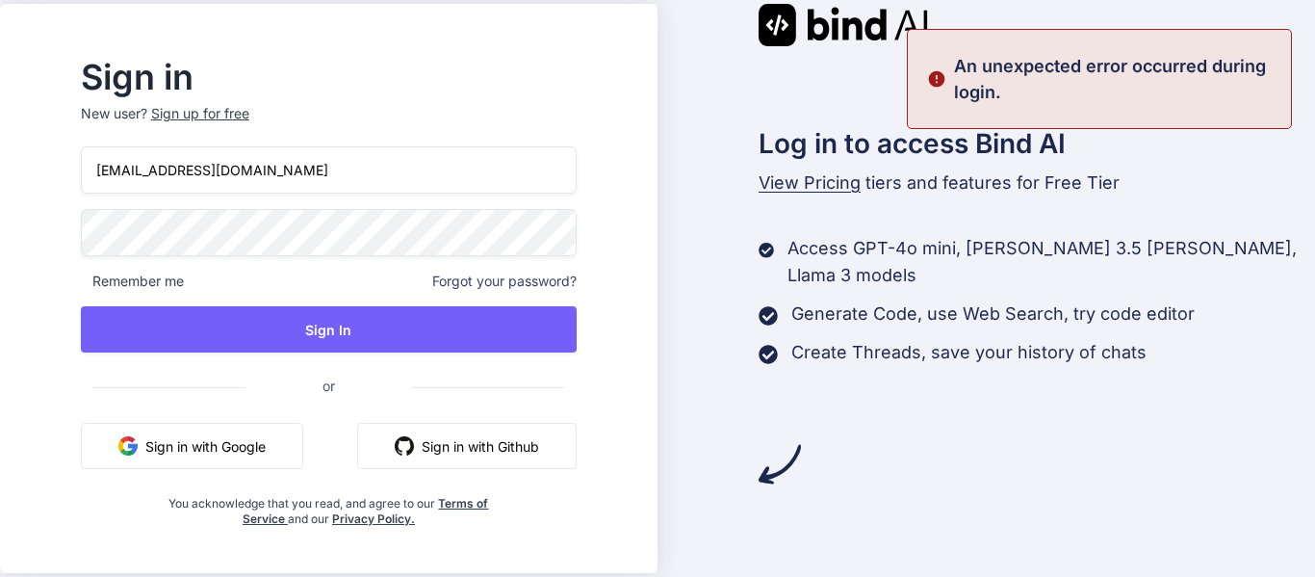
click at [0, 242] on html "Sign in New user? Sign up for free asifk@chetu.com Remember me Forgot your pass…" at bounding box center [657, 288] width 1315 height 577
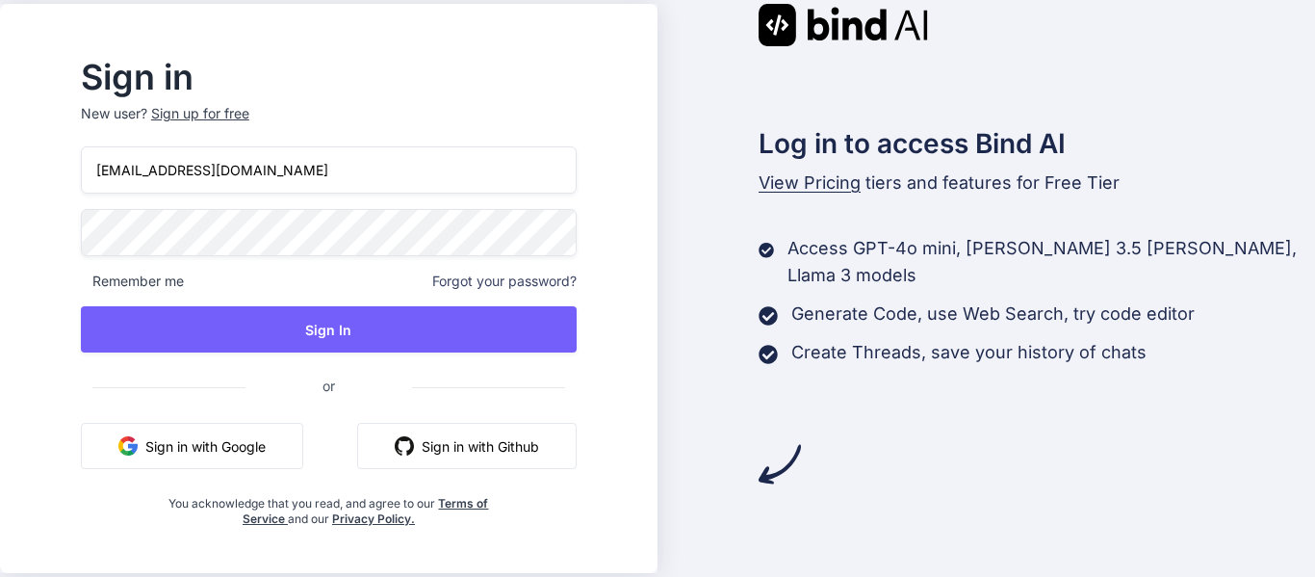
drag, startPoint x: 339, startPoint y: 163, endPoint x: 170, endPoint y: 170, distance: 168.7
click at [170, 170] on input "asifk@chetu.com" at bounding box center [329, 169] width 496 height 47
click at [195, 170] on input "asifk@chetu.com" at bounding box center [329, 169] width 496 height 47
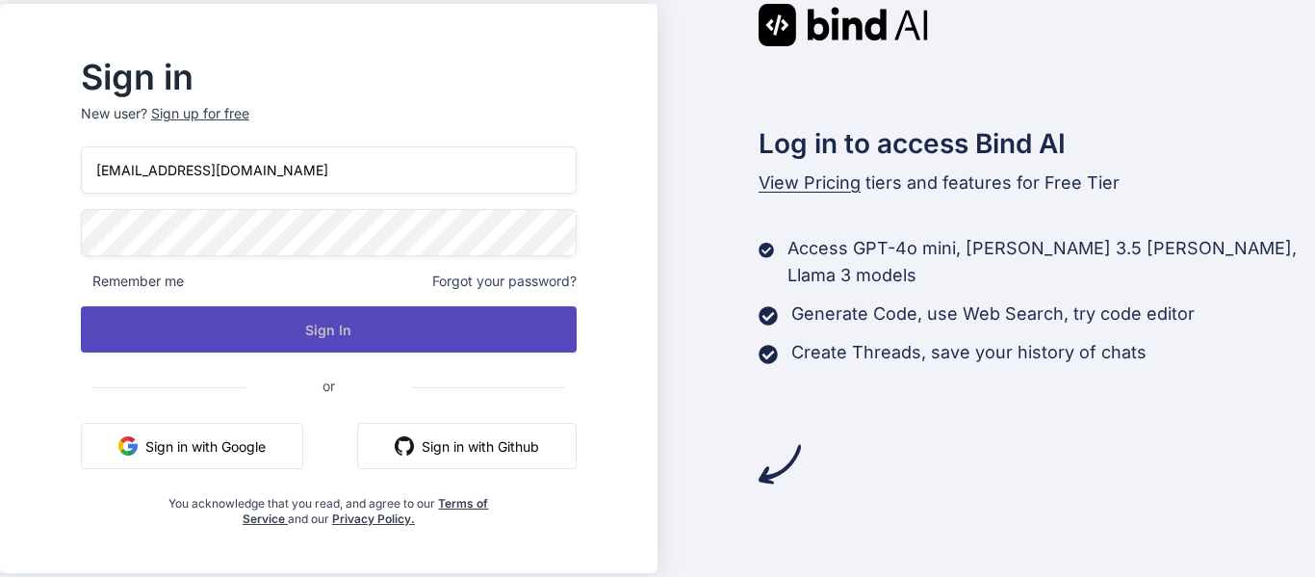
click at [214, 324] on button "Sign In" at bounding box center [329, 329] width 496 height 46
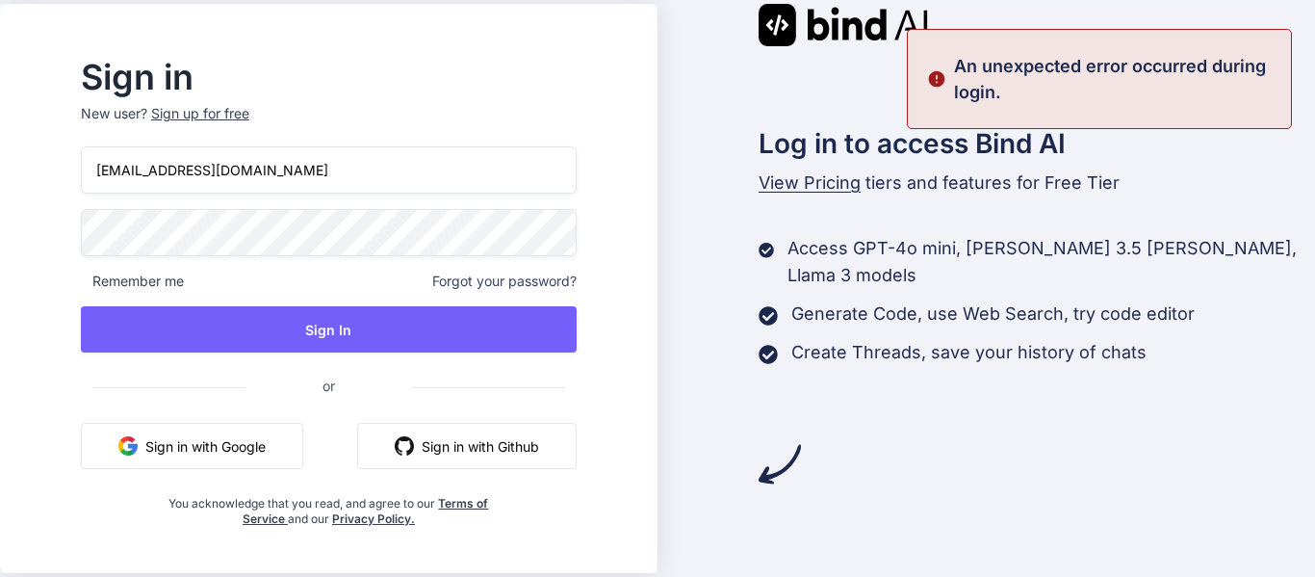
click at [309, 165] on input "asifk@yopmail.com" at bounding box center [329, 169] width 496 height 47
click at [161, 169] on input "asifk@yopmail.com" at bounding box center [329, 169] width 496 height 47
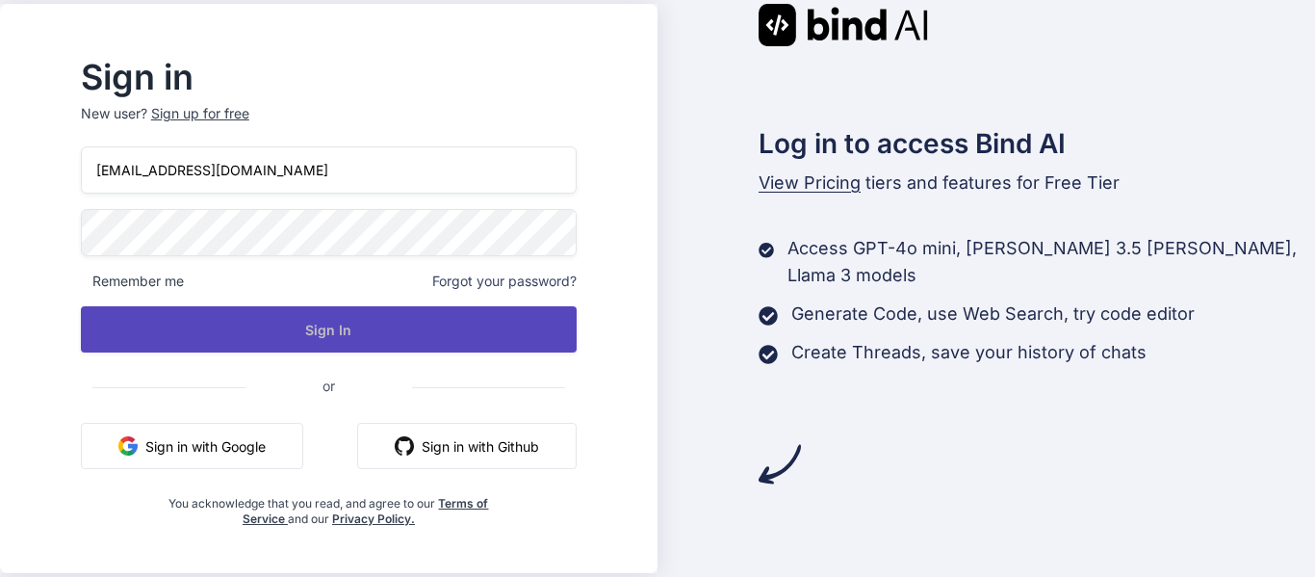
type input "asif04@yopmail.com"
click at [291, 324] on button "Sign In" at bounding box center [329, 329] width 496 height 46
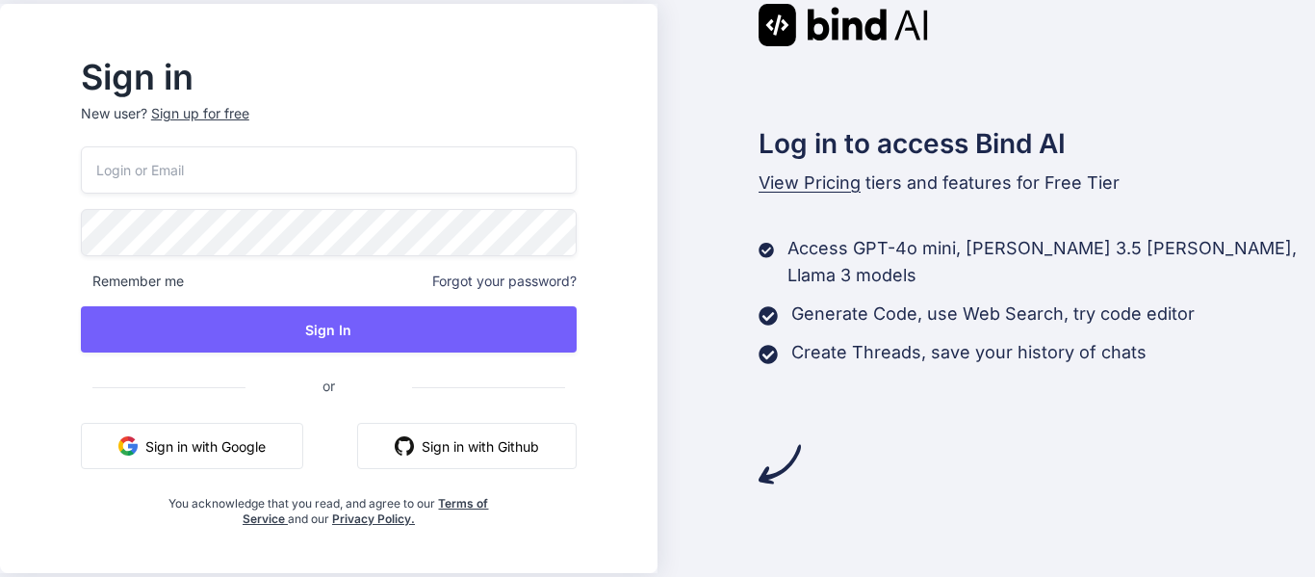
click at [253, 163] on input "email" at bounding box center [329, 169] width 496 height 47
type input "asif04@yopmail.com"
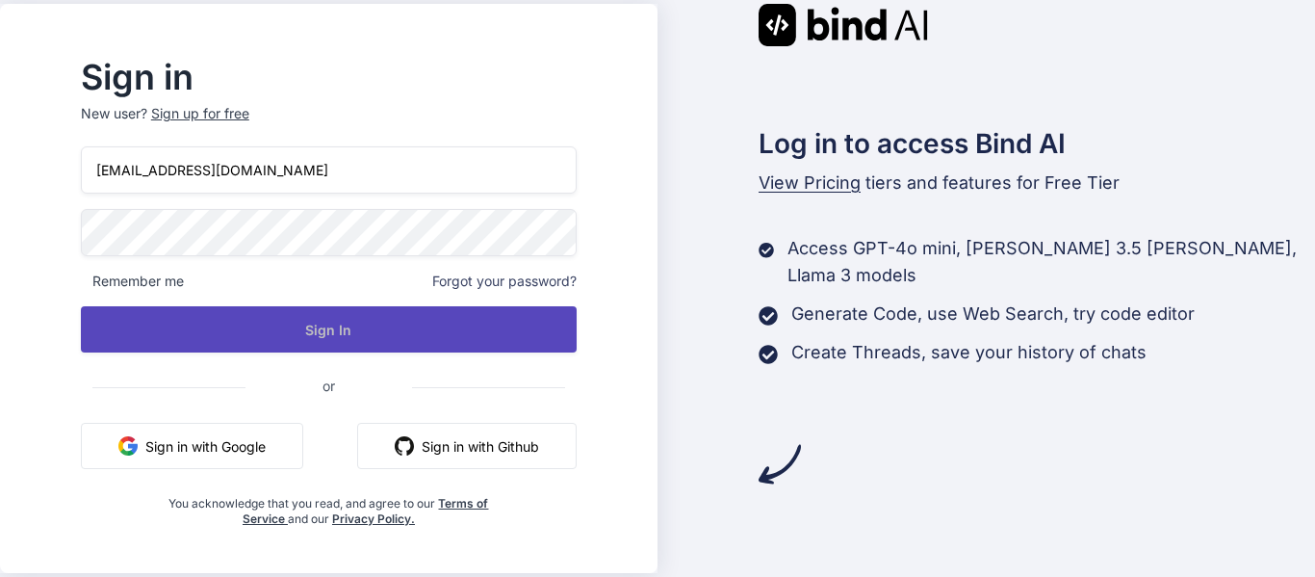
click at [298, 329] on button "Sign In" at bounding box center [329, 329] width 496 height 46
